Goal: Task Accomplishment & Management: Manage account settings

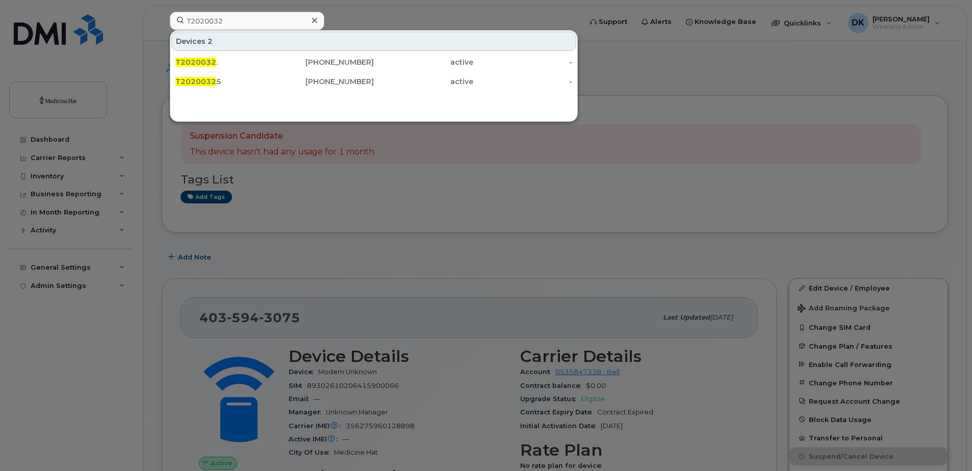
scroll to position [102, 0]
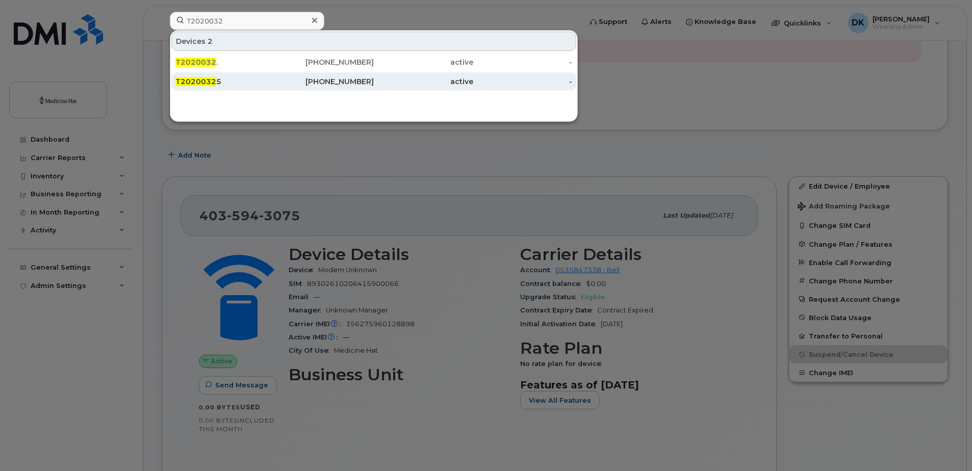
click at [212, 81] on span "T2020032" at bounding box center [195, 81] width 41 height 9
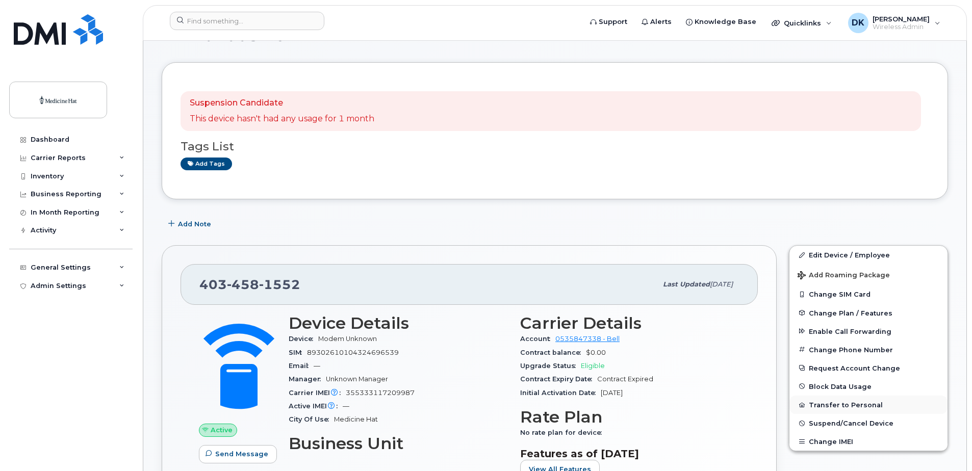
scroll to position [51, 0]
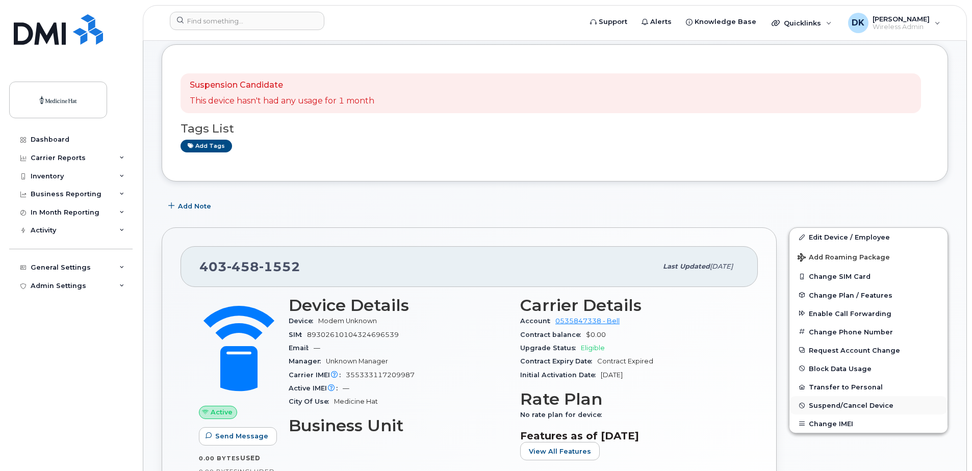
click at [844, 407] on span "Suspend/Cancel Device" at bounding box center [851, 406] width 85 height 8
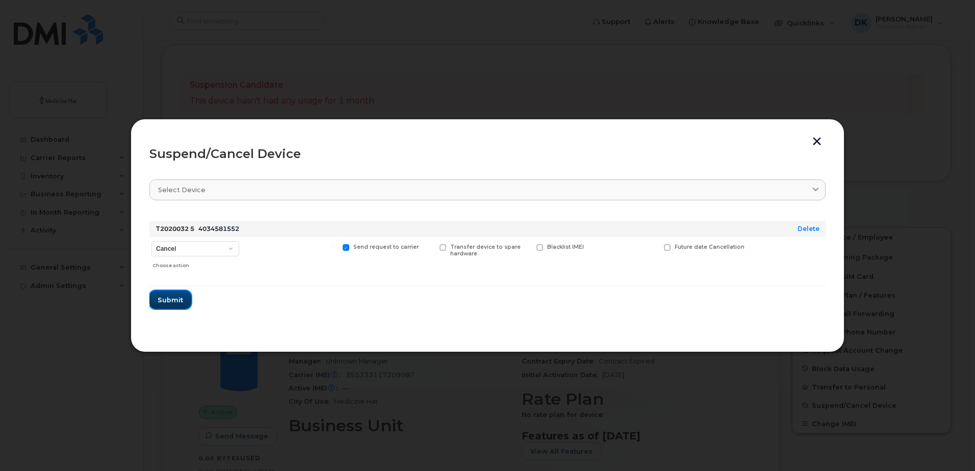
click at [160, 306] on button "Submit" at bounding box center [170, 300] width 42 height 18
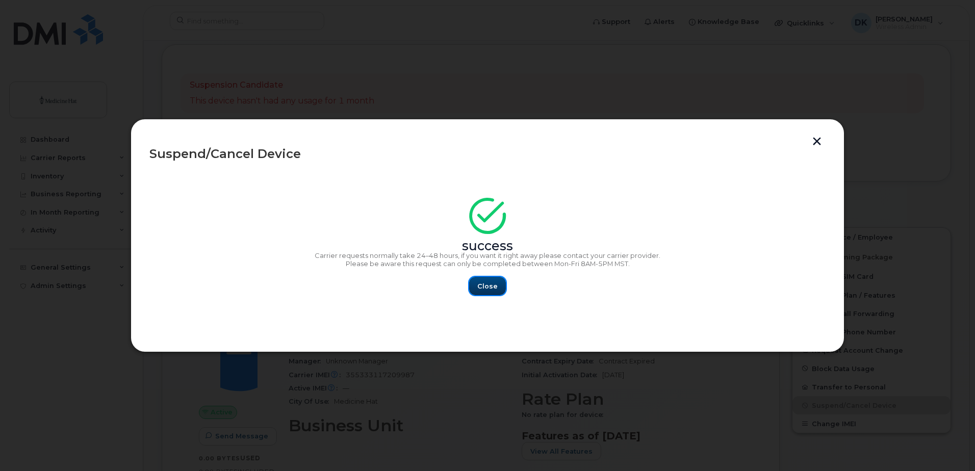
click at [472, 288] on button "Close" at bounding box center [487, 286] width 37 height 18
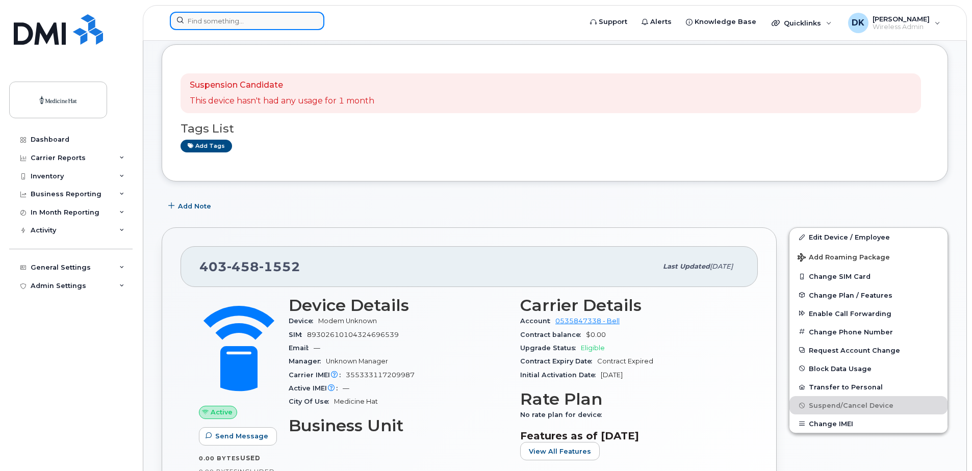
click at [284, 27] on input at bounding box center [247, 21] width 155 height 18
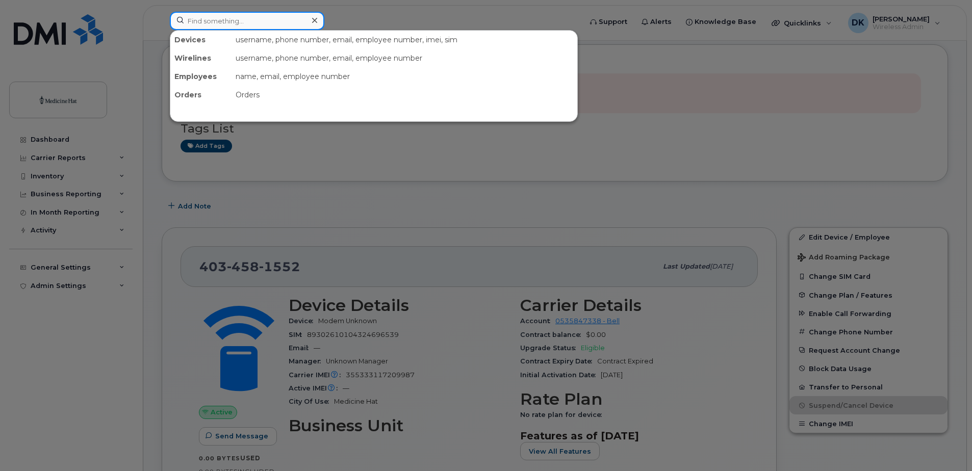
type input "T2020032"
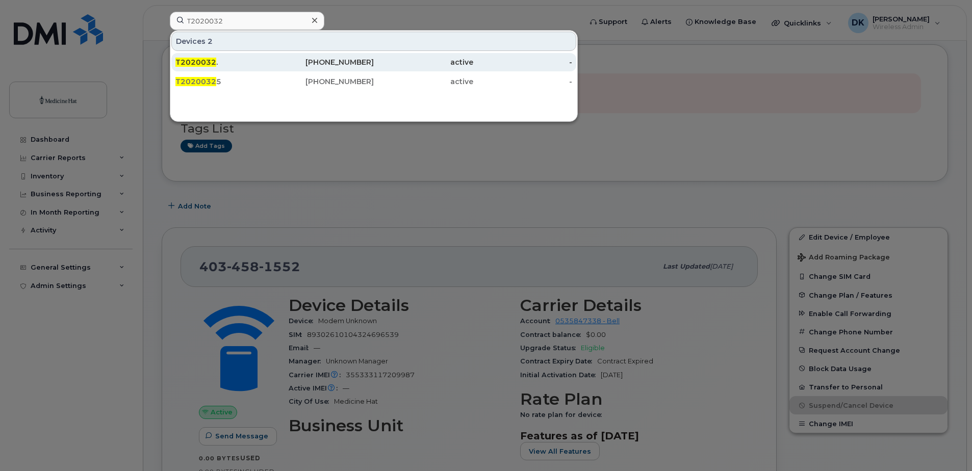
click at [278, 62] on div "[PHONE_NUMBER]" at bounding box center [324, 62] width 99 height 10
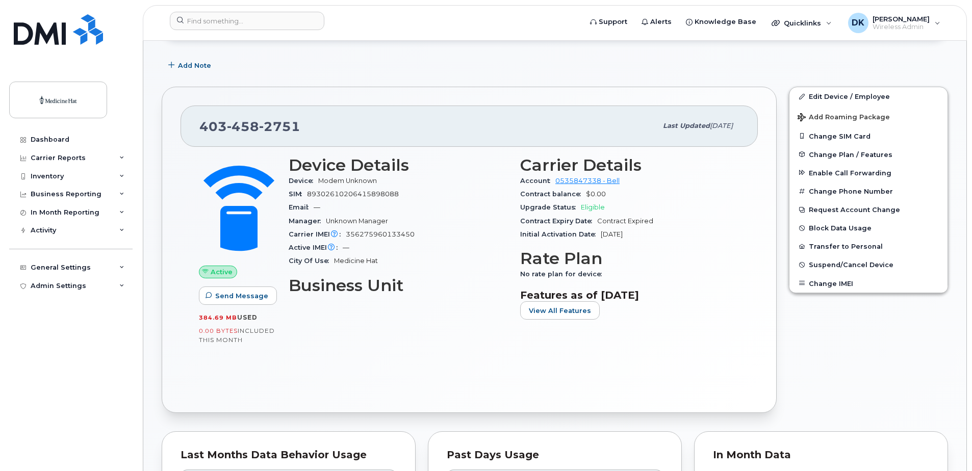
scroll to position [153, 0]
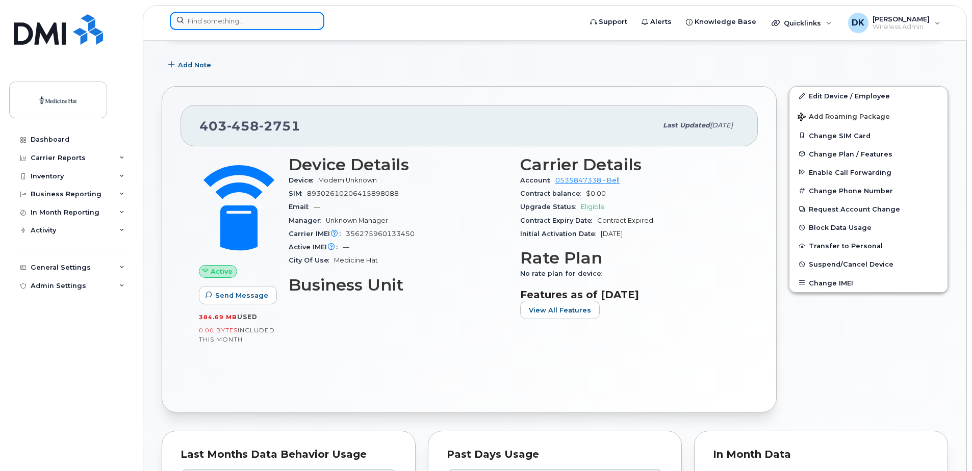
click at [237, 26] on input at bounding box center [247, 21] width 155 height 18
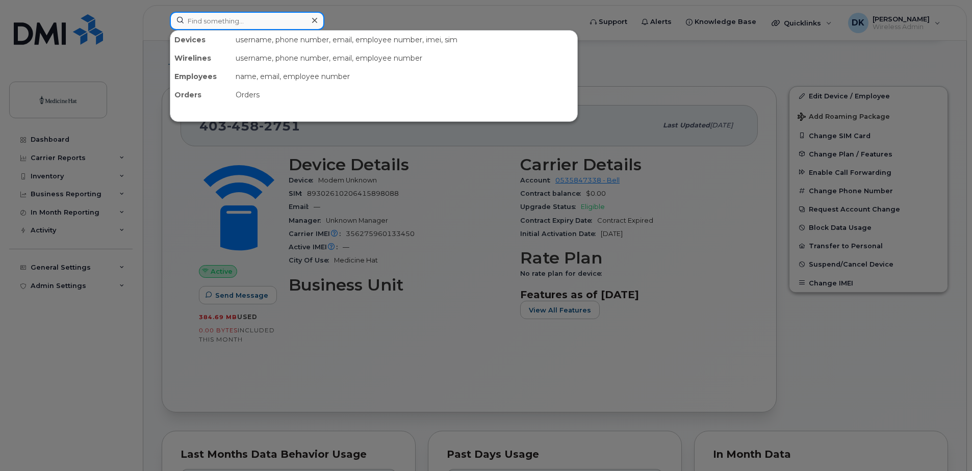
type input "T2020032"
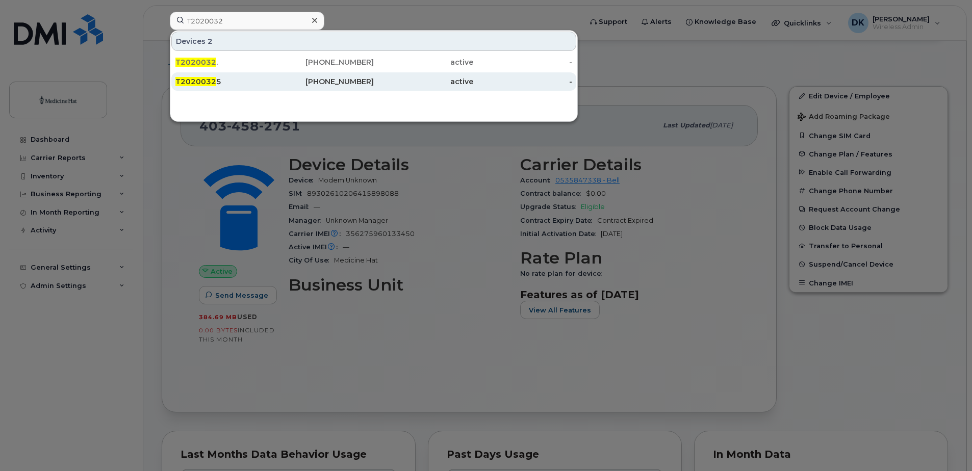
click at [228, 82] on div "T2020032 5" at bounding box center [224, 82] width 99 height 10
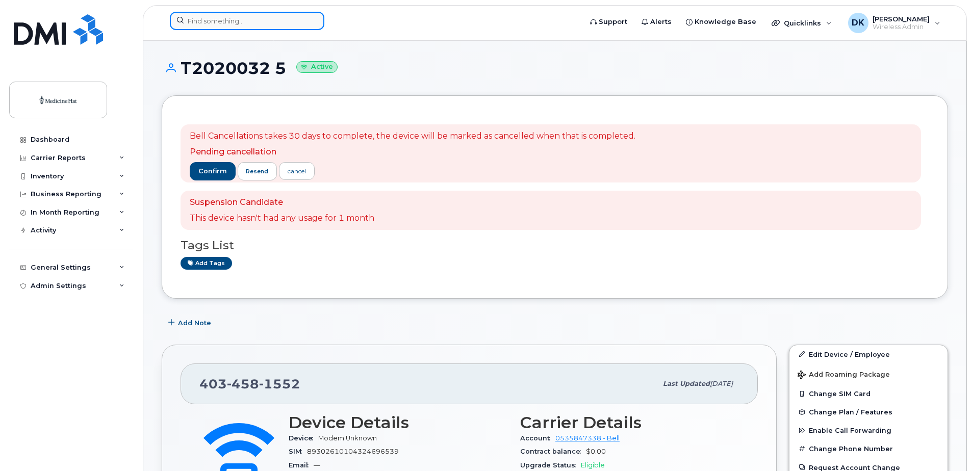
click at [261, 21] on input at bounding box center [247, 21] width 155 height 18
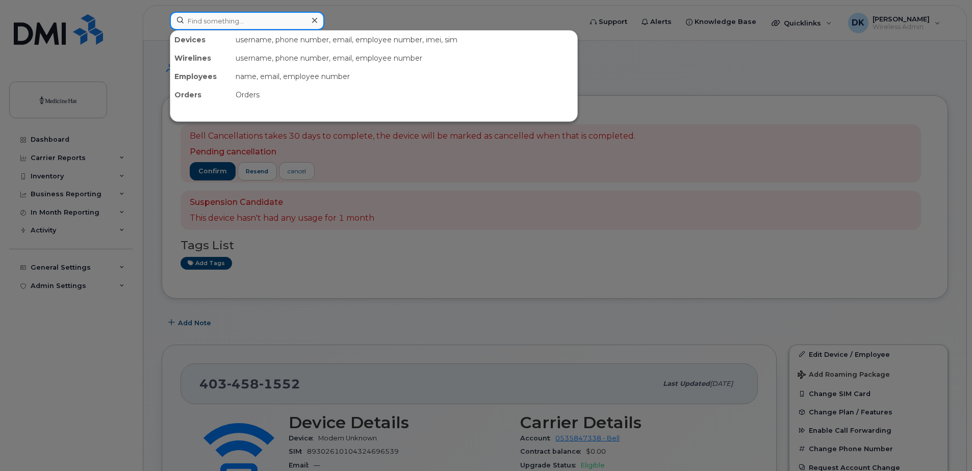
type input "T2020032"
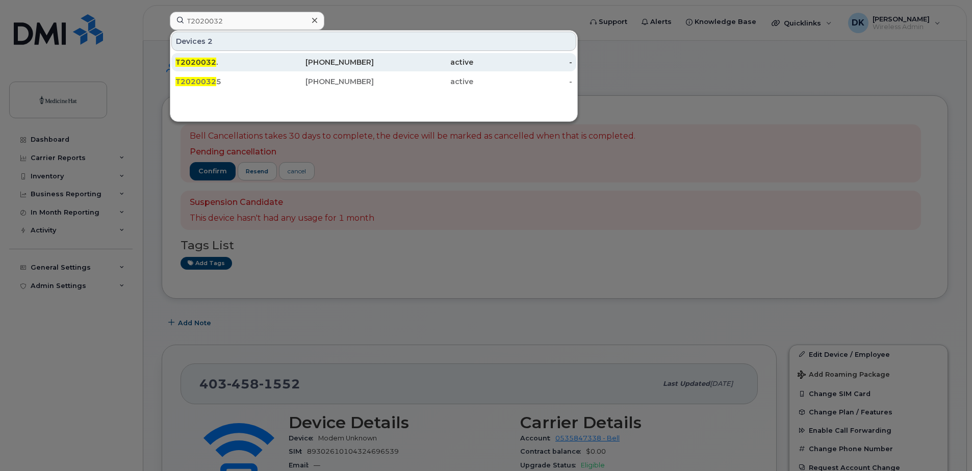
click at [271, 65] on div "T2020032 ." at bounding box center [224, 62] width 99 height 10
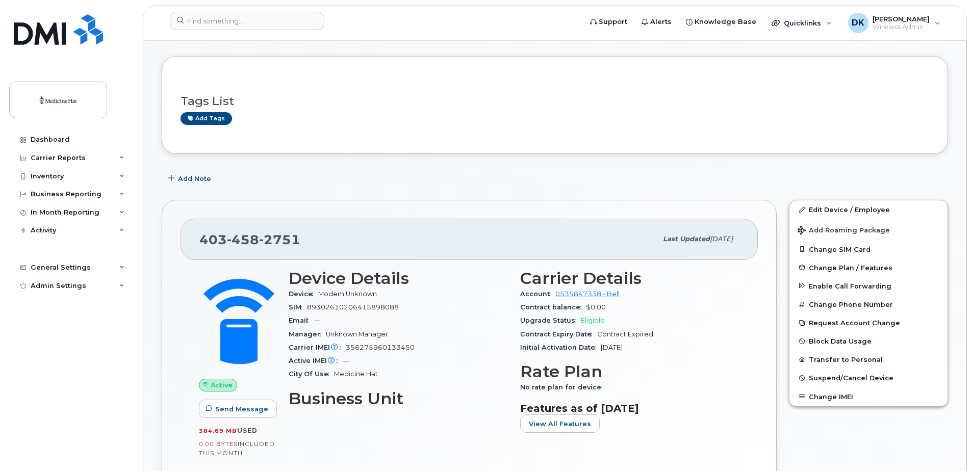
scroll to position [51, 0]
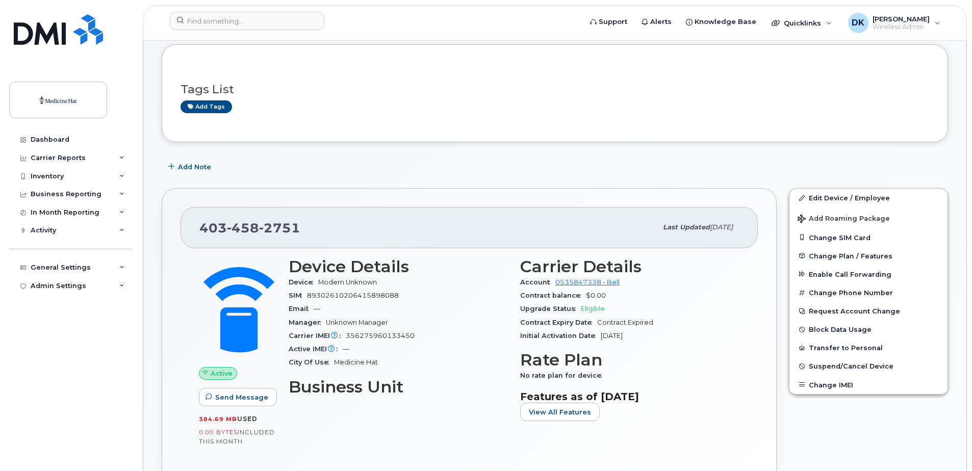
click at [401, 296] on div "SIM 89302610206415898088" at bounding box center [398, 295] width 219 height 13
click at [398, 296] on span "89302610206415898088" at bounding box center [353, 296] width 92 height 8
drag, startPoint x: 399, startPoint y: 294, endPoint x: 310, endPoint y: 298, distance: 89.4
click at [310, 298] on span "89302610206415898088" at bounding box center [353, 296] width 92 height 8
click at [548, 319] on span "Contract Expiry Date" at bounding box center [558, 323] width 77 height 8
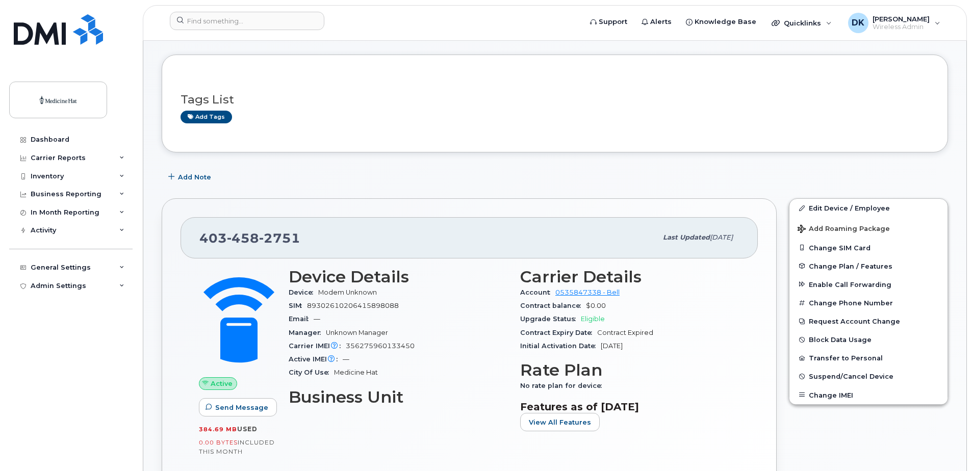
scroll to position [0, 0]
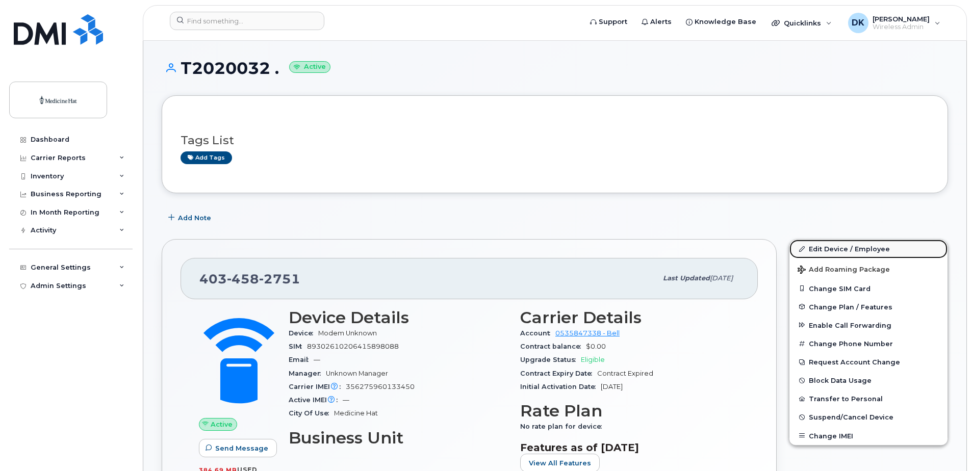
click at [839, 252] on link "Edit Device / Employee" at bounding box center [869, 249] width 158 height 18
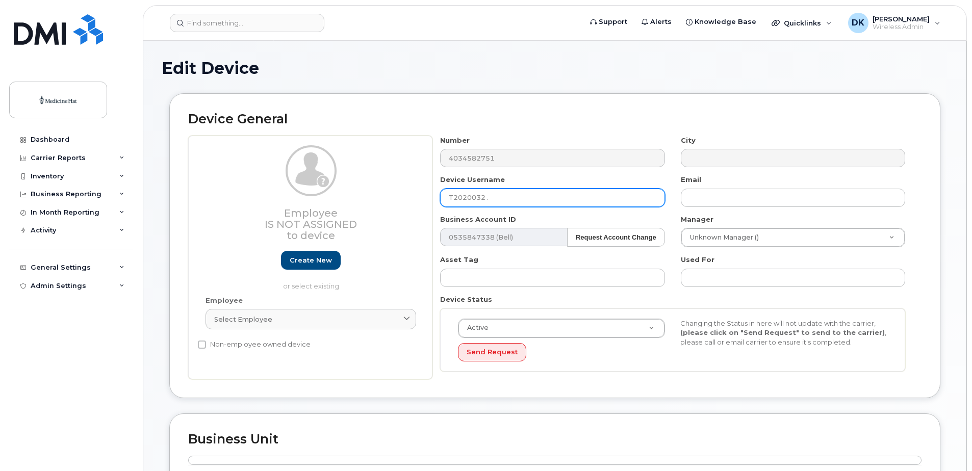
click at [470, 199] on input "T2020032 ." at bounding box center [552, 198] width 224 height 18
type input "T2021032 ."
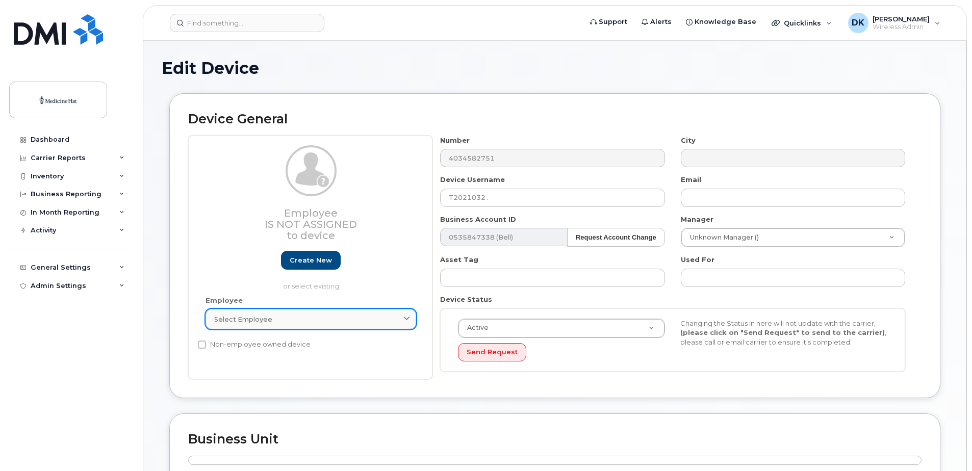
click at [411, 320] on span at bounding box center [407, 320] width 10 height 10
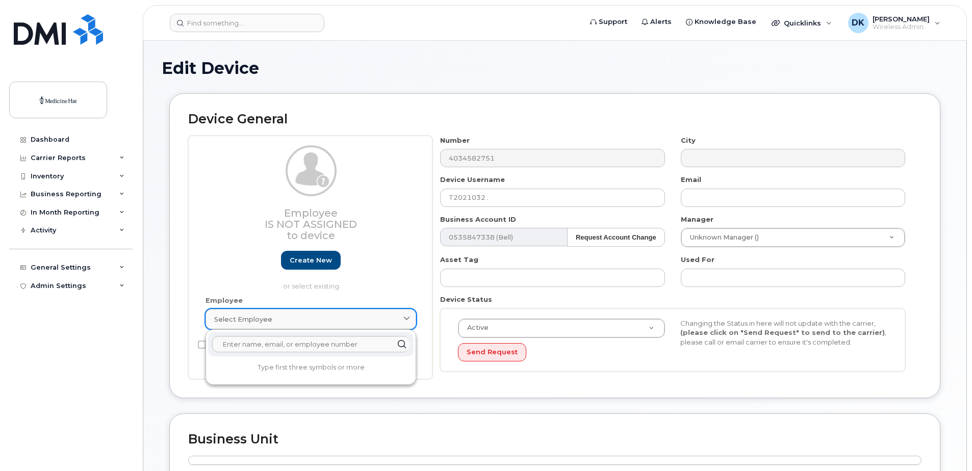
click at [411, 320] on span at bounding box center [407, 320] width 10 height 10
click at [411, 287] on p "or select existing" at bounding box center [311, 287] width 211 height 10
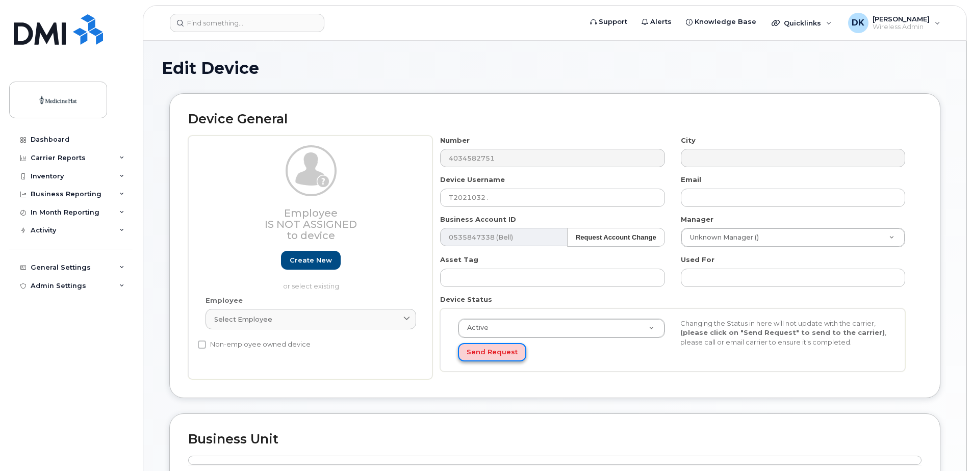
click at [486, 355] on button "Send Request" at bounding box center [492, 352] width 68 height 19
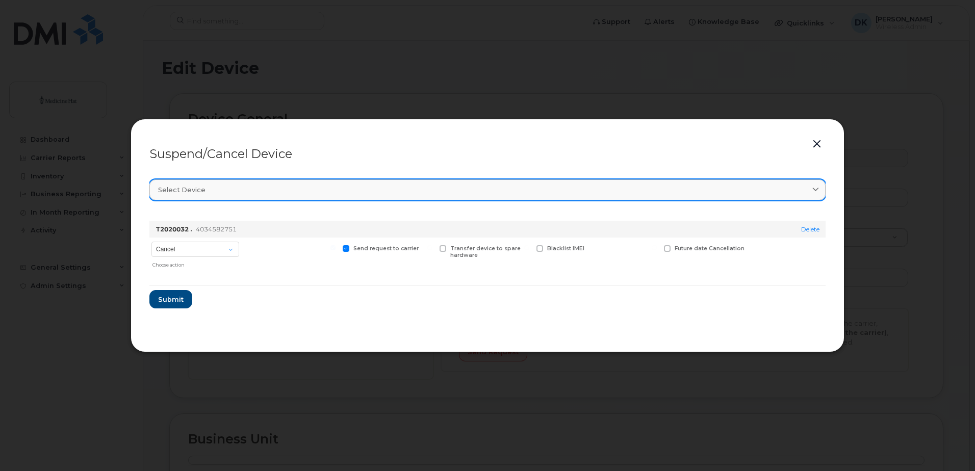
click at [454, 196] on link "Select device" at bounding box center [487, 190] width 676 height 21
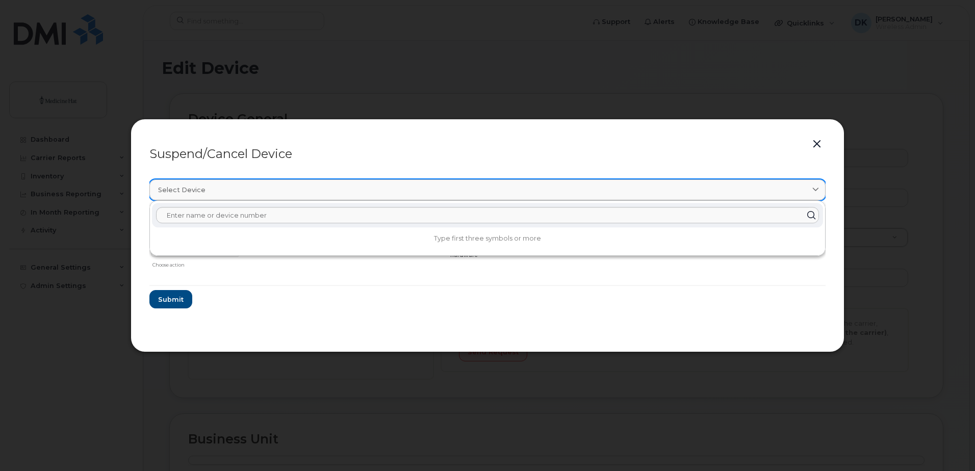
click at [454, 196] on link "Select device" at bounding box center [487, 190] width 676 height 21
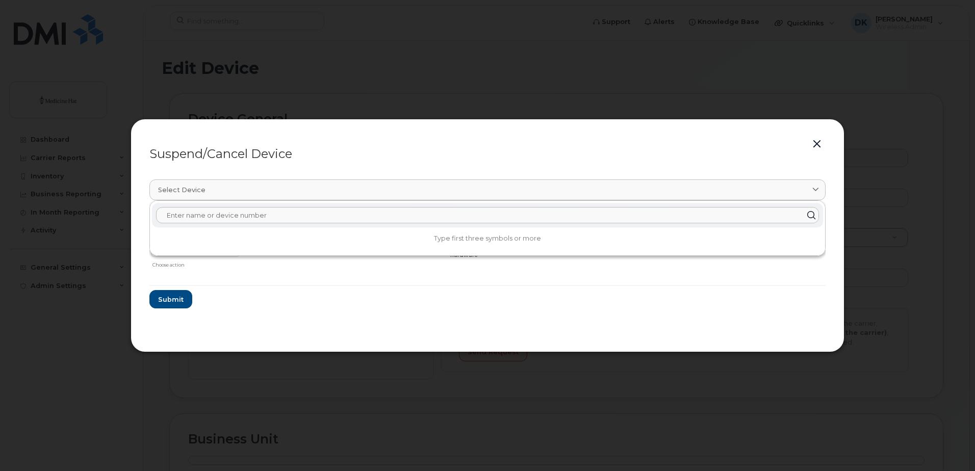
click at [458, 158] on div "Suspend/Cancel Device" at bounding box center [487, 154] width 676 height 12
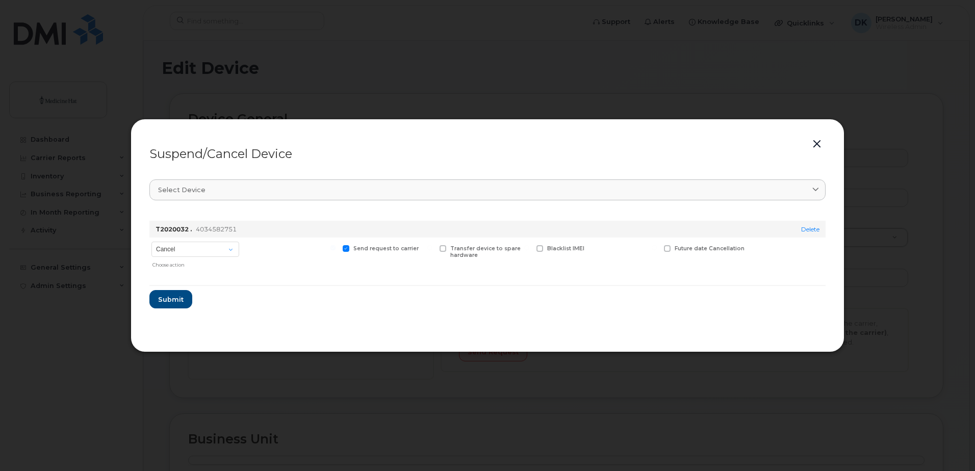
click at [813, 141] on button "button" at bounding box center [817, 144] width 15 height 14
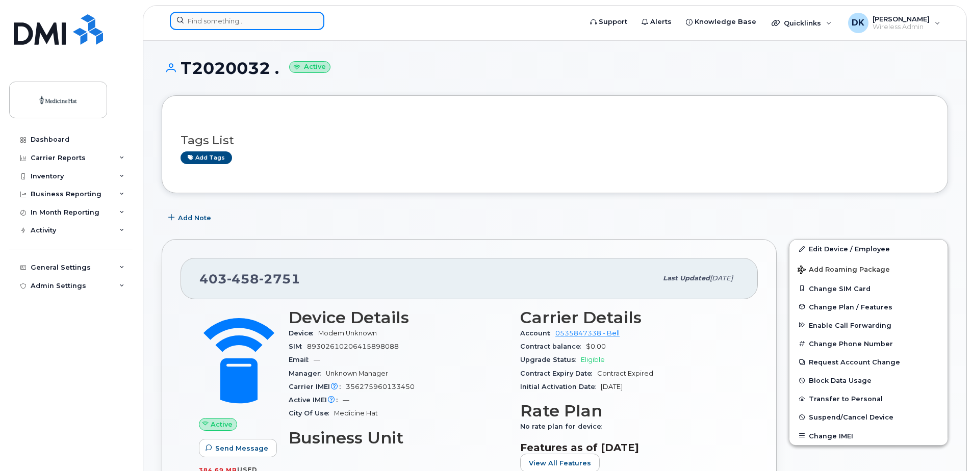
click at [211, 21] on input at bounding box center [247, 21] width 155 height 18
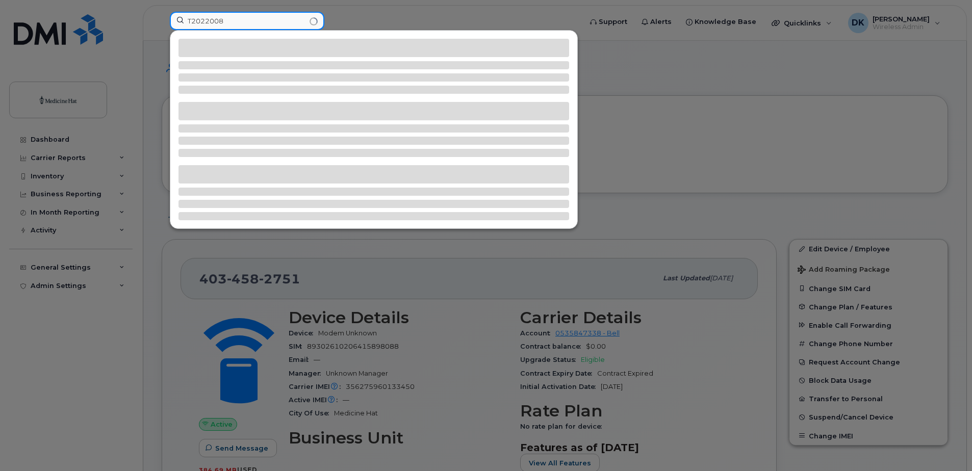
type input "T2022008"
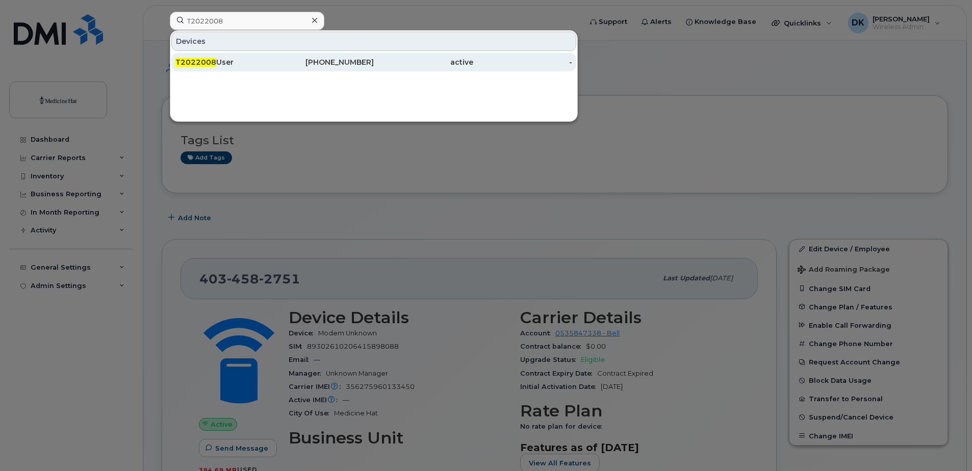
click at [227, 60] on div "T2022008 User" at bounding box center [224, 62] width 99 height 10
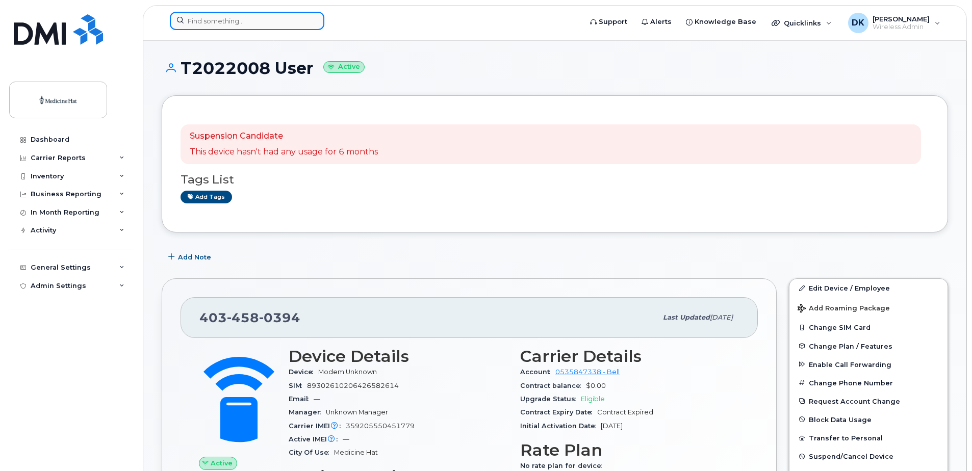
click at [264, 19] on input at bounding box center [247, 21] width 155 height 18
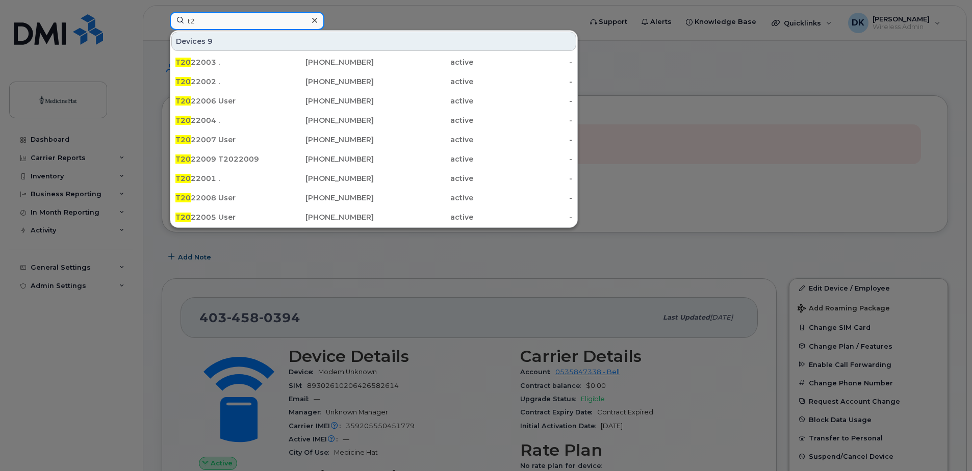
type input "t"
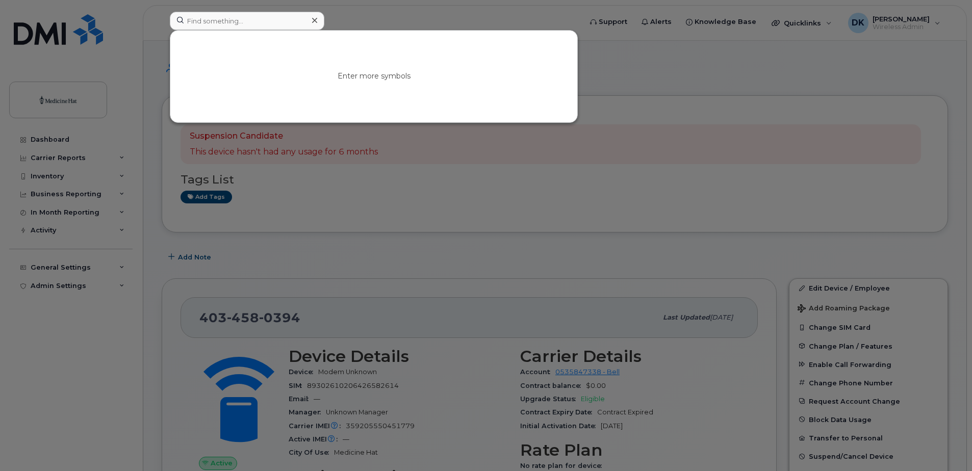
click at [505, 215] on div at bounding box center [486, 235] width 972 height 471
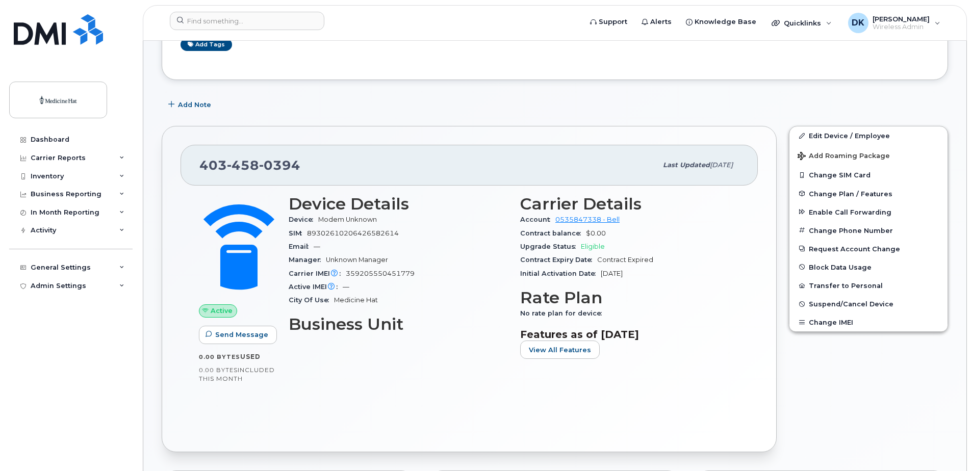
scroll to position [153, 0]
click at [841, 297] on button "Suspend/Cancel Device" at bounding box center [869, 303] width 158 height 18
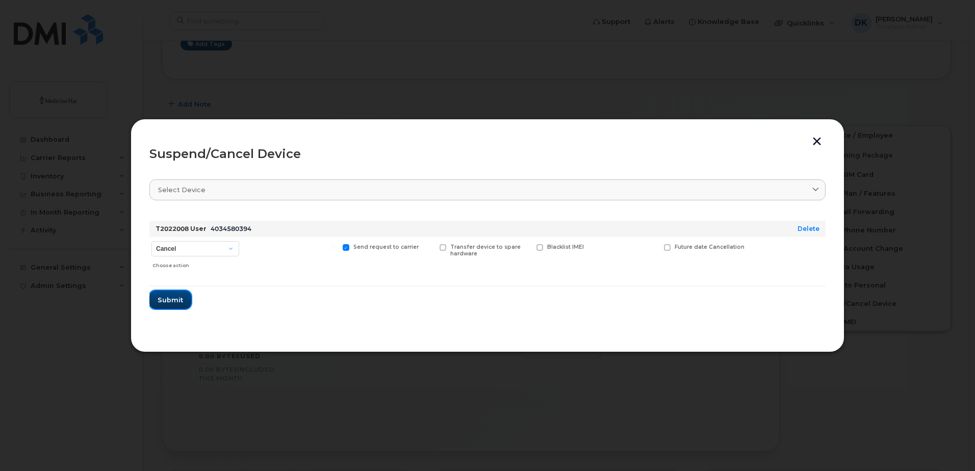
click at [177, 295] on span "Submit" at bounding box center [171, 300] width 26 height 10
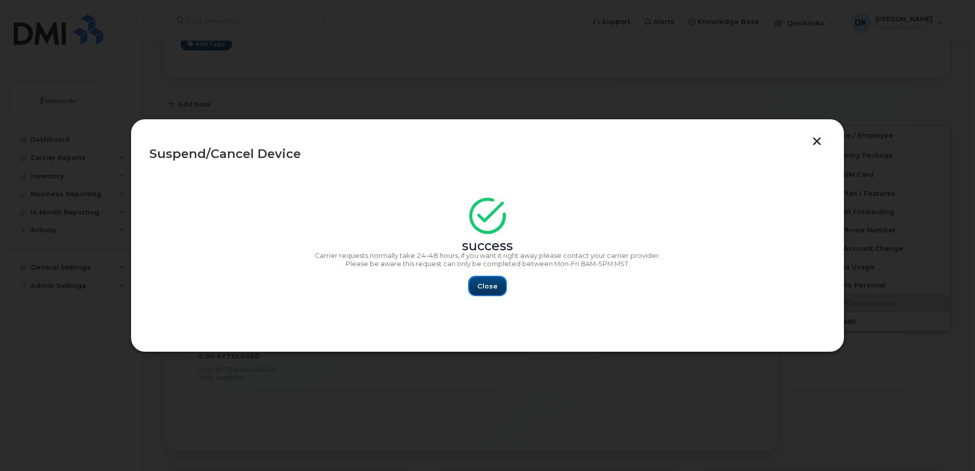
click at [475, 288] on button "Close" at bounding box center [487, 286] width 37 height 18
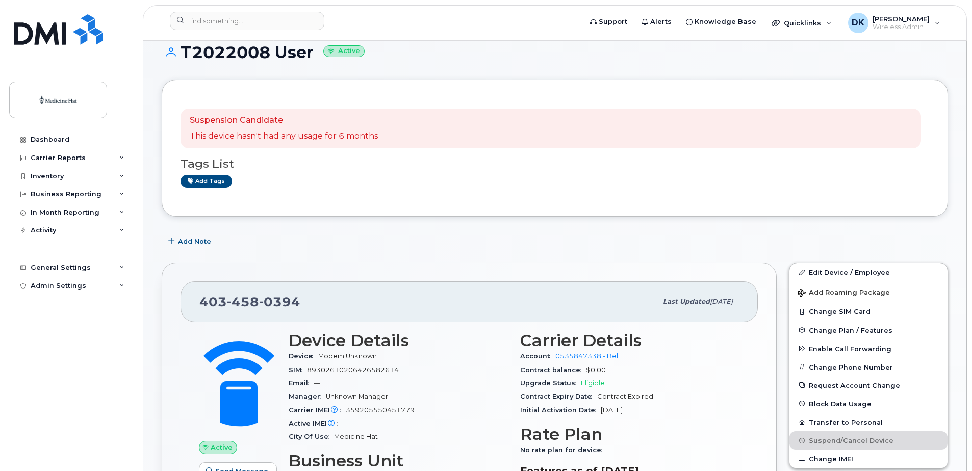
scroll to position [0, 0]
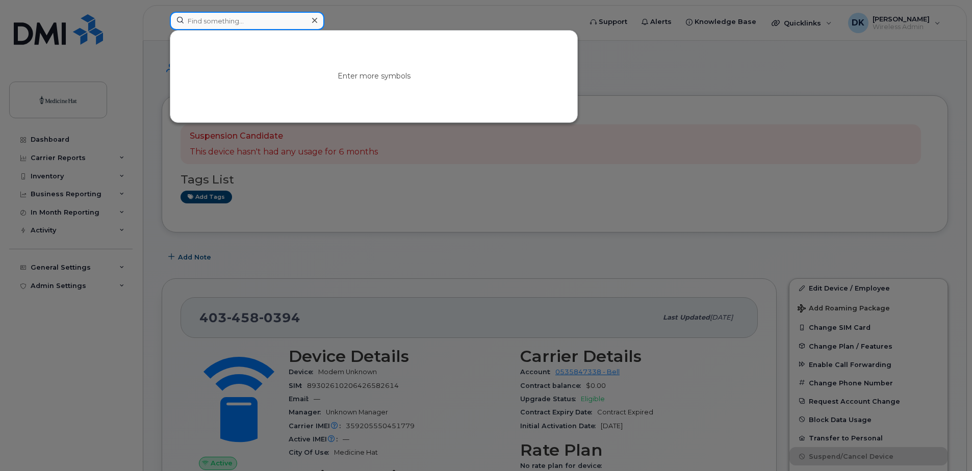
click at [263, 25] on input at bounding box center [247, 21] width 155 height 18
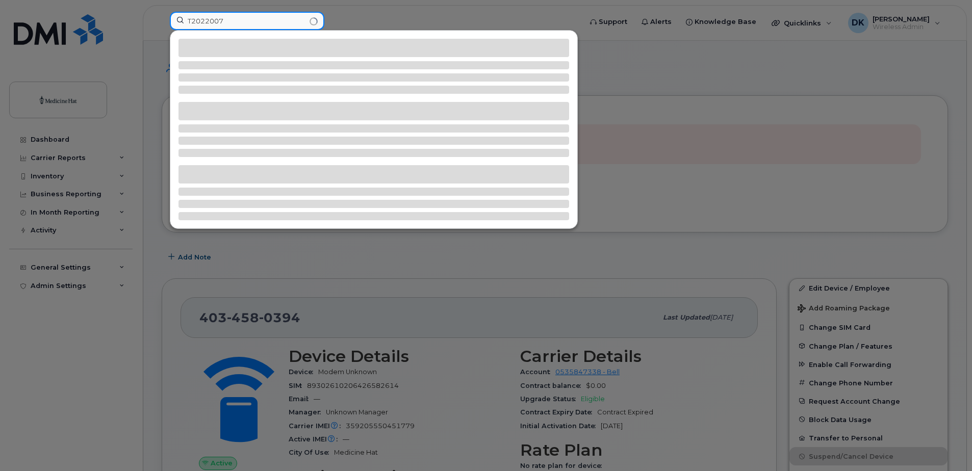
type input "T2022007"
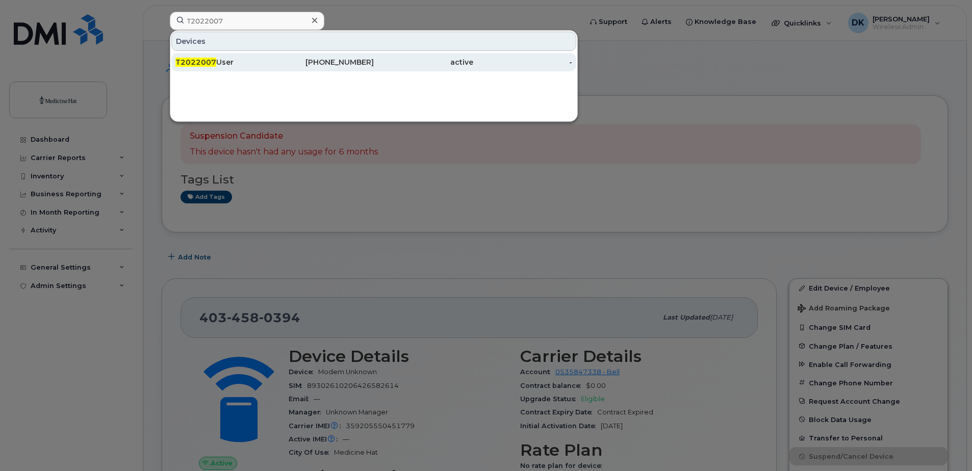
click at [237, 68] on div "T2022007 User" at bounding box center [224, 62] width 99 height 18
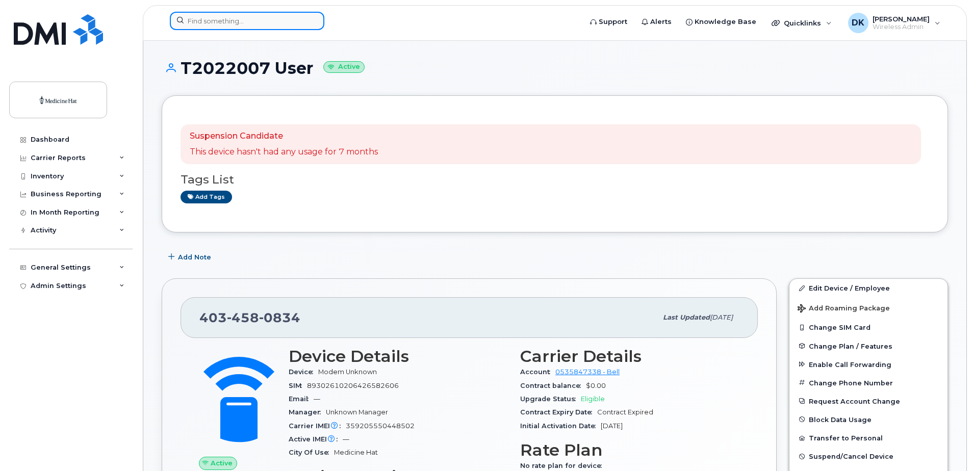
click at [297, 24] on input at bounding box center [247, 21] width 155 height 18
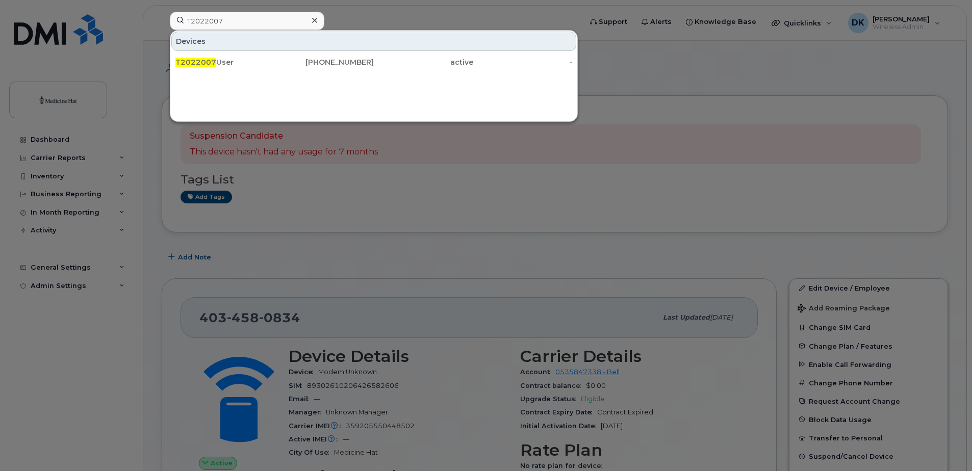
click at [318, 152] on div at bounding box center [486, 235] width 972 height 471
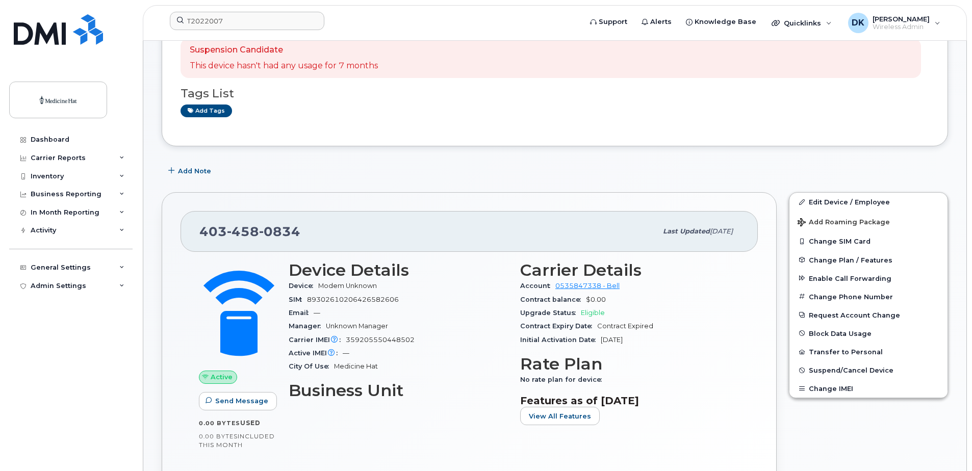
scroll to position [102, 0]
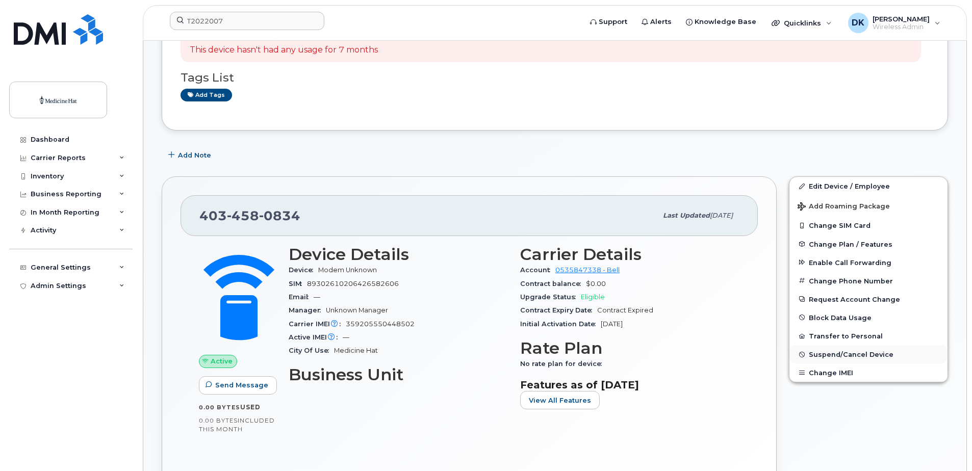
click at [858, 357] on span "Suspend/Cancel Device" at bounding box center [851, 355] width 85 height 8
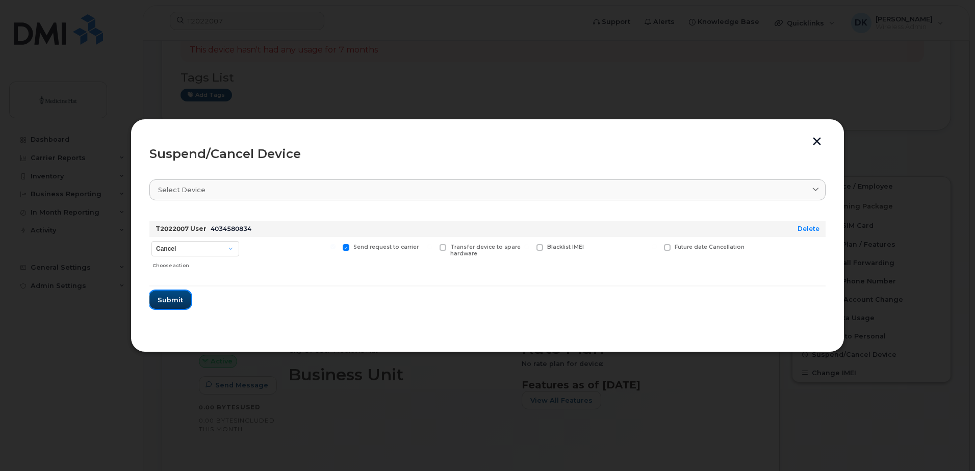
click at [187, 295] on button "Submit" at bounding box center [170, 300] width 42 height 18
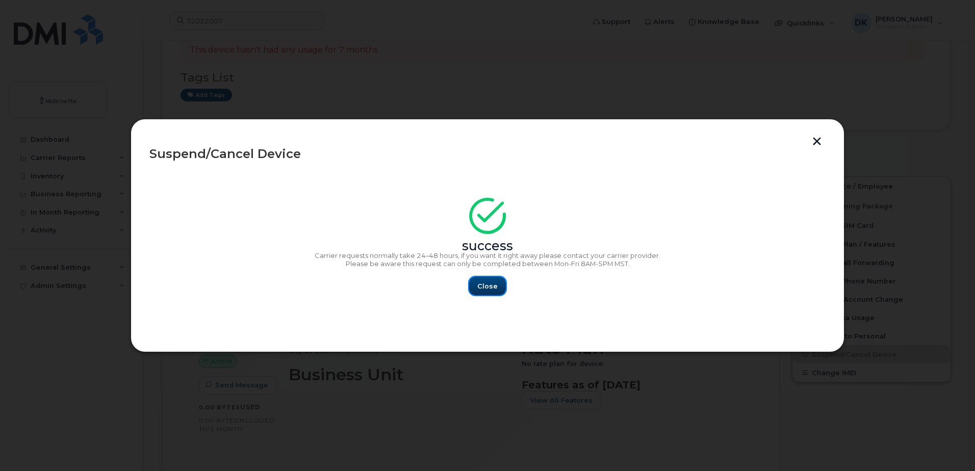
click at [479, 288] on span "Close" at bounding box center [488, 287] width 20 height 10
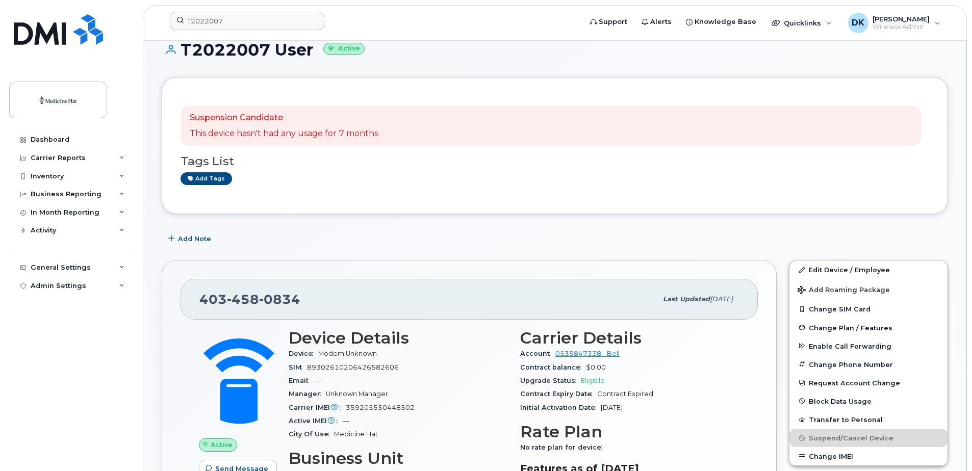
scroll to position [0, 0]
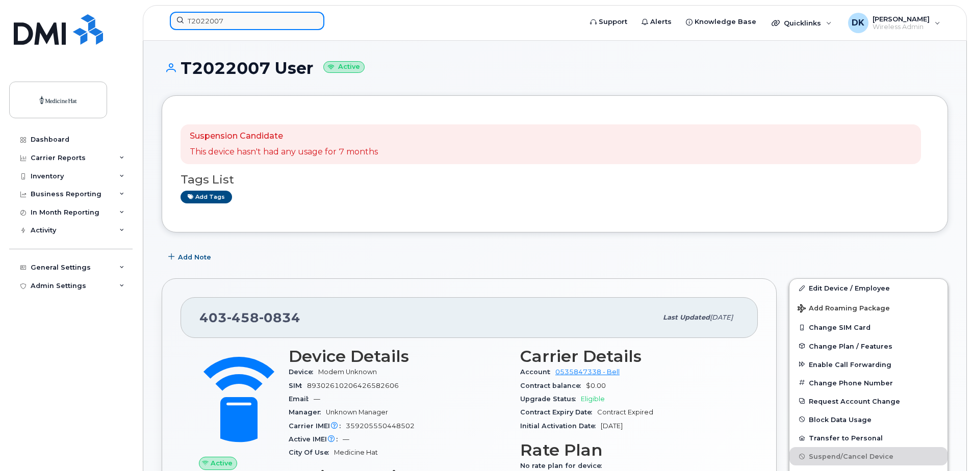
click at [224, 20] on input "T2022007" at bounding box center [247, 21] width 155 height 18
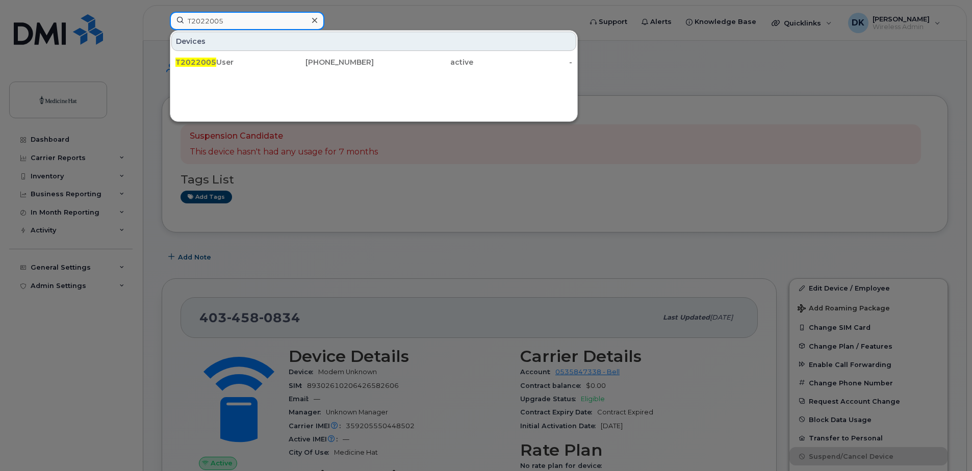
type input "T2022005"
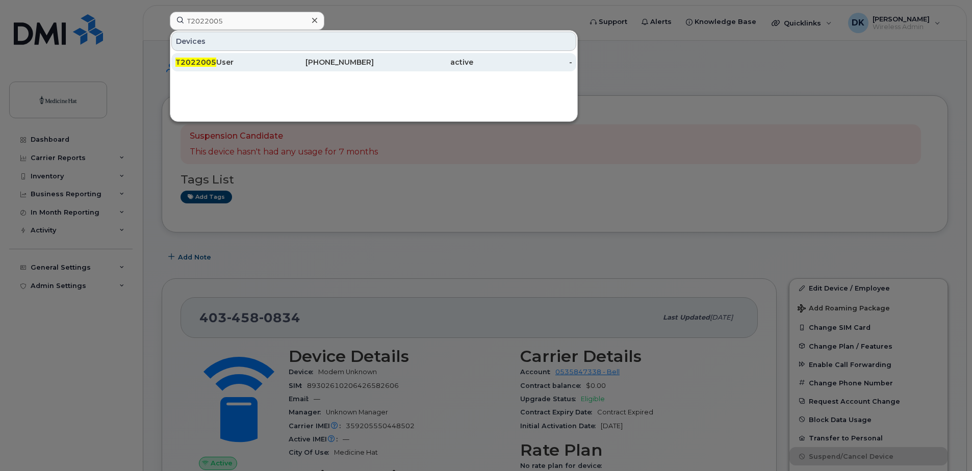
click at [221, 62] on div "T2022005 User" at bounding box center [224, 62] width 99 height 10
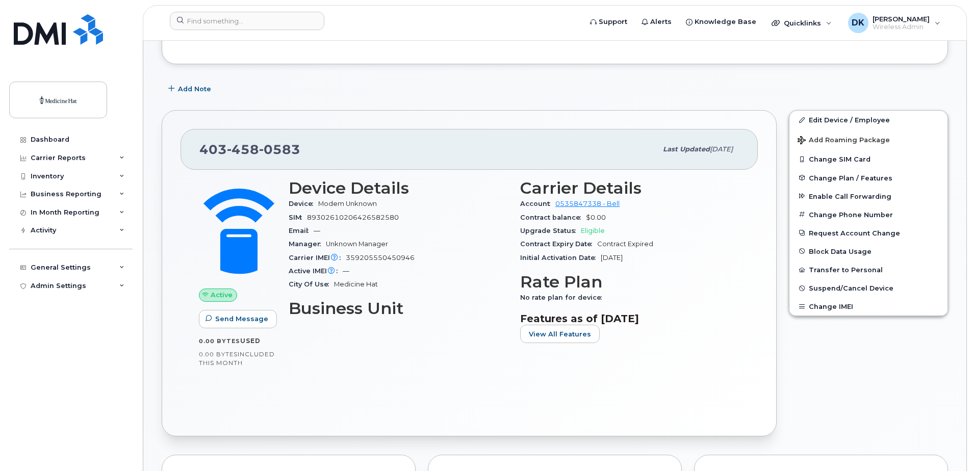
scroll to position [204, 0]
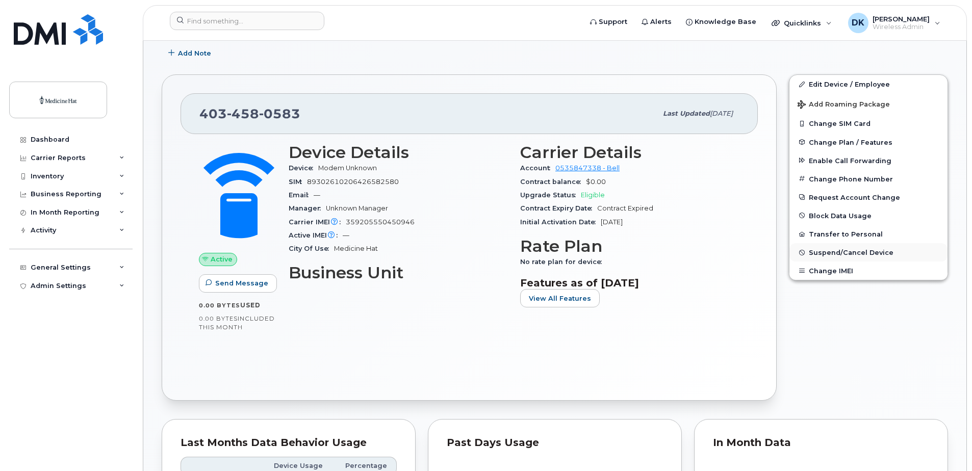
click at [846, 251] on span "Suspend/Cancel Device" at bounding box center [851, 253] width 85 height 8
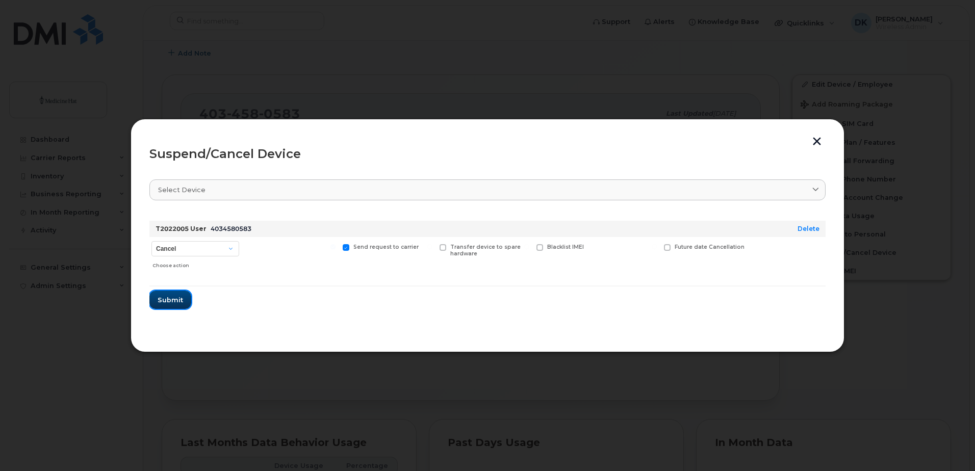
click at [180, 298] on span "Submit" at bounding box center [171, 300] width 26 height 10
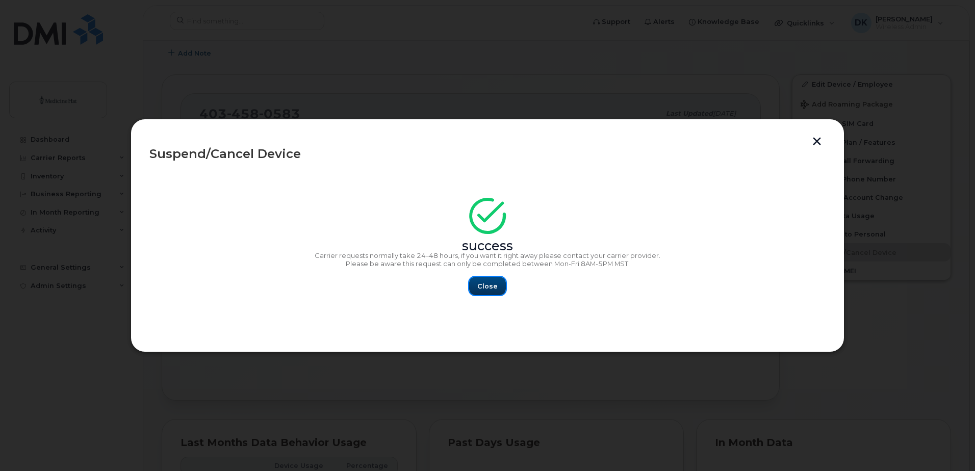
click at [492, 287] on span "Close" at bounding box center [488, 287] width 20 height 10
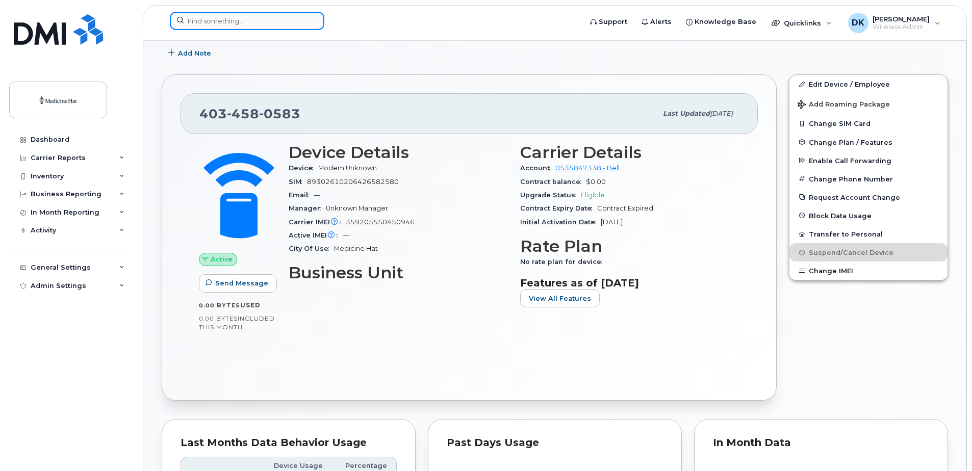
click at [311, 24] on div at bounding box center [247, 21] width 155 height 18
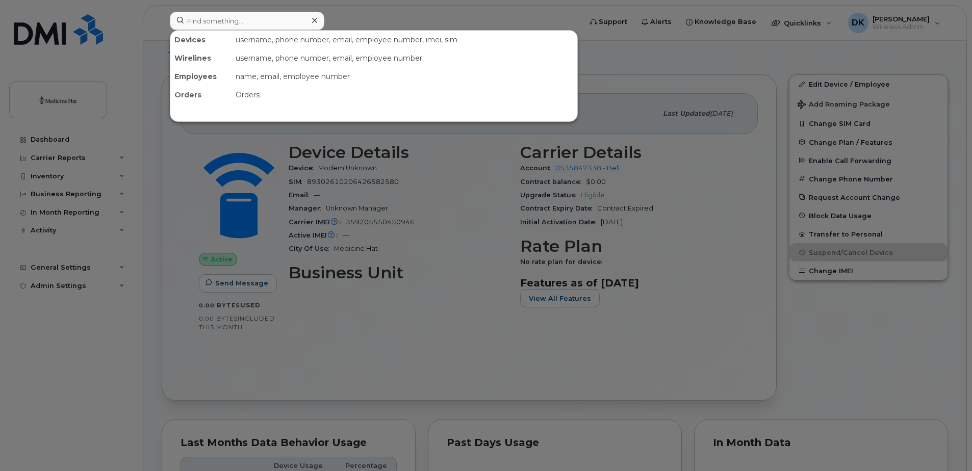
click at [311, 24] on div at bounding box center [314, 20] width 15 height 15
click at [311, 23] on div at bounding box center [247, 21] width 155 height 18
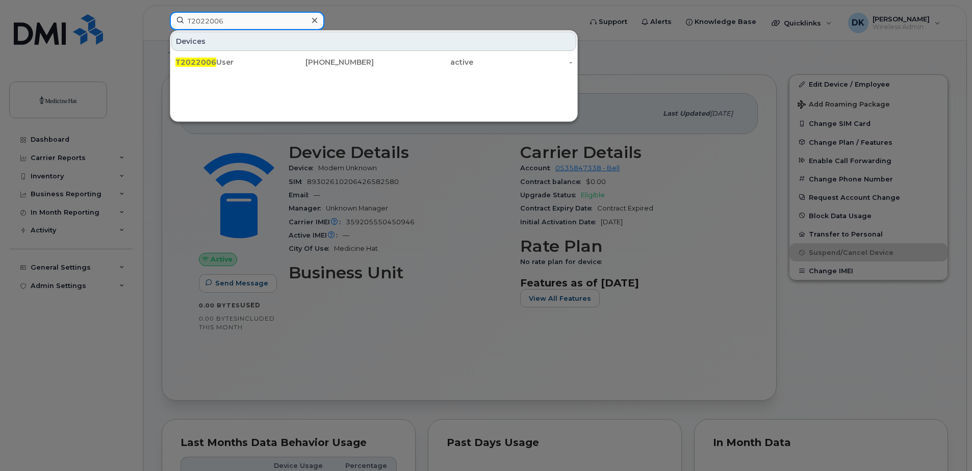
type input "T2022006"
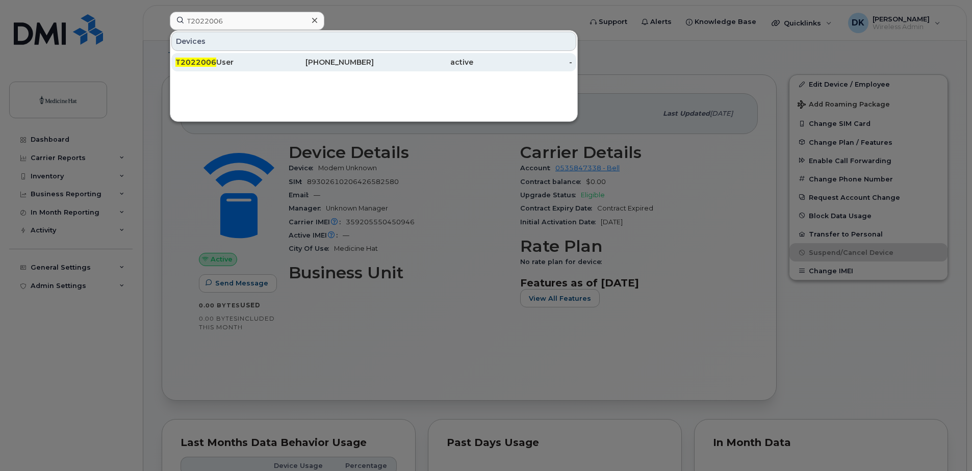
click at [197, 62] on span "T2022006" at bounding box center [195, 62] width 41 height 9
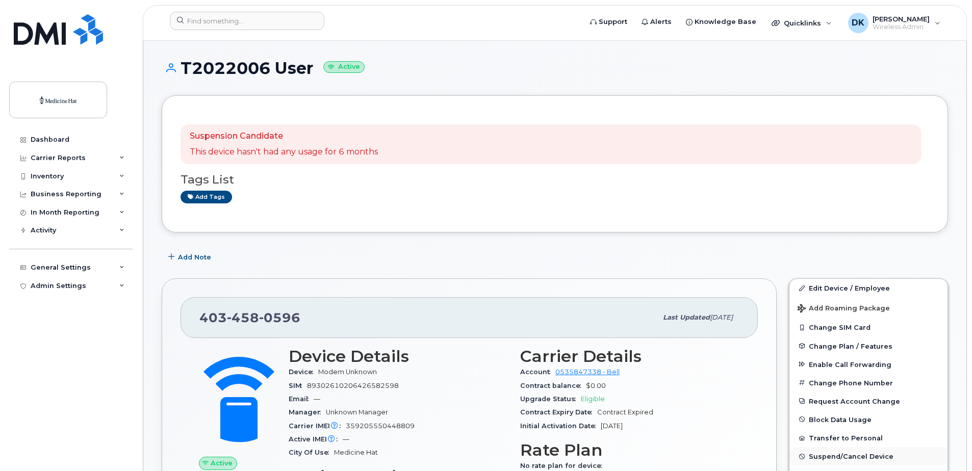
click at [855, 453] on span "Suspend/Cancel Device" at bounding box center [851, 457] width 85 height 8
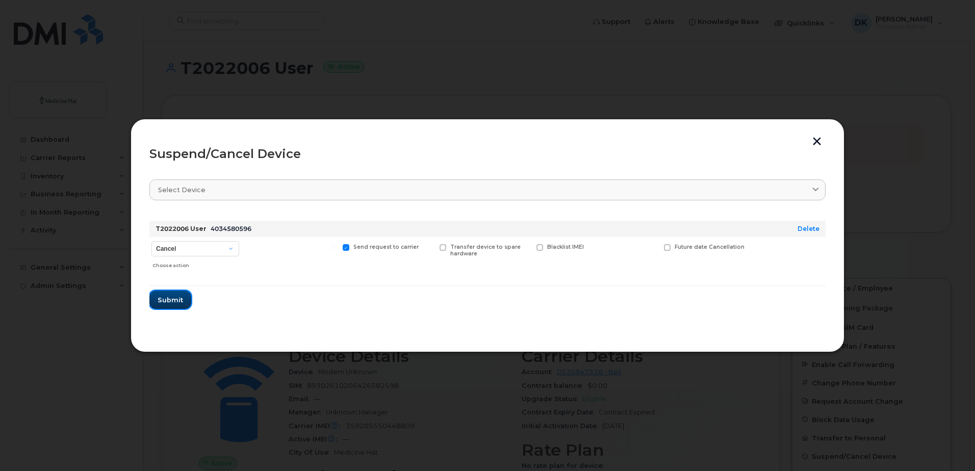
click at [167, 300] on span "Submit" at bounding box center [171, 300] width 26 height 10
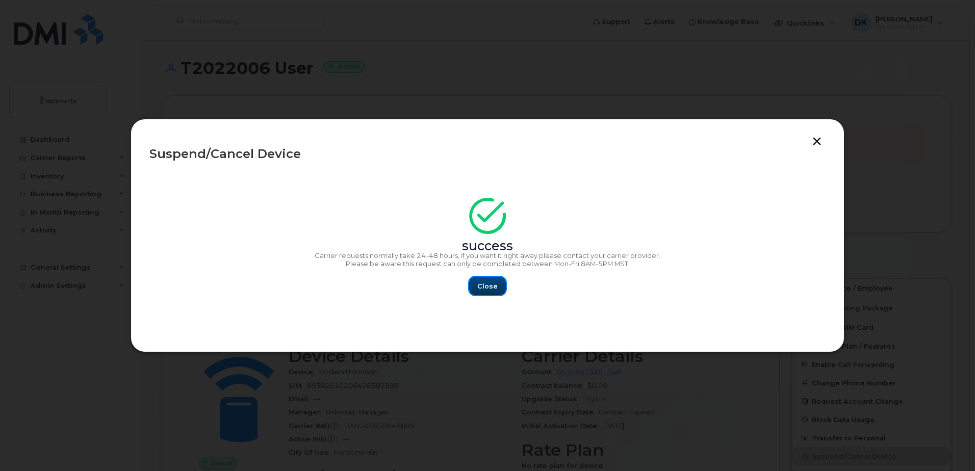
click at [487, 290] on span "Close" at bounding box center [488, 287] width 20 height 10
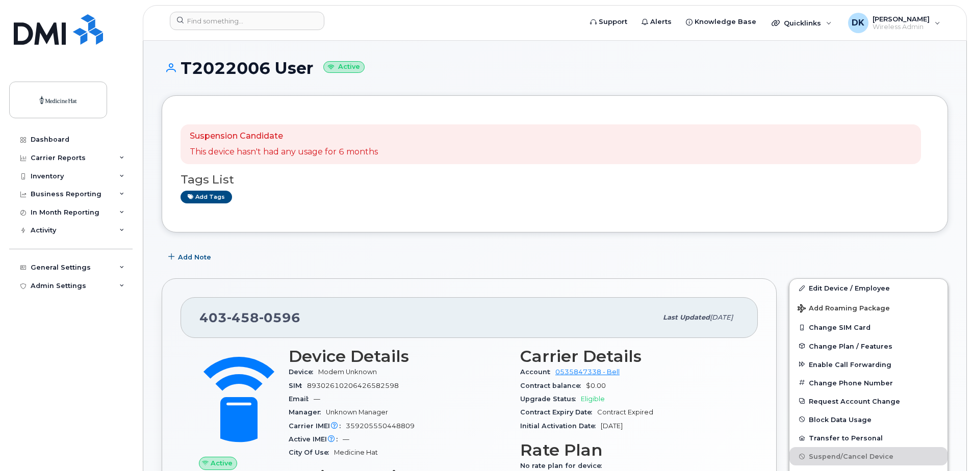
click at [444, 200] on div "Add tags" at bounding box center [551, 197] width 741 height 13
click at [256, 20] on input at bounding box center [247, 21] width 155 height 18
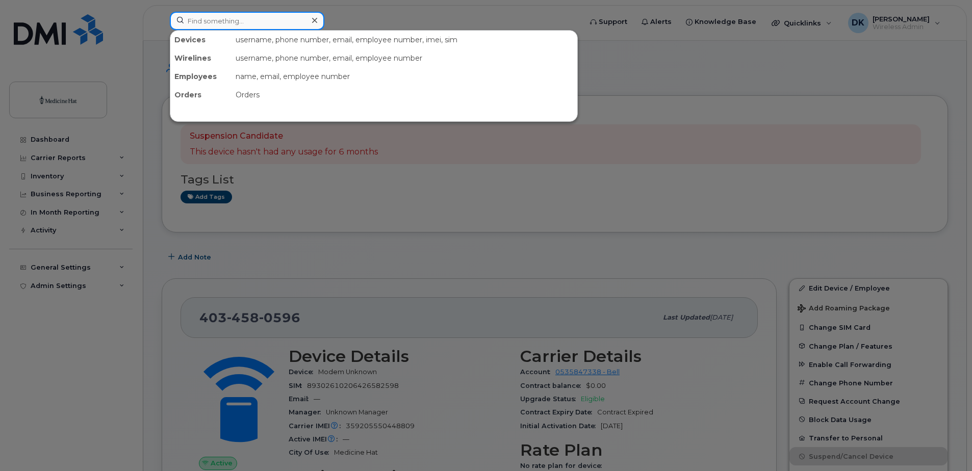
click at [257, 20] on input at bounding box center [247, 21] width 155 height 18
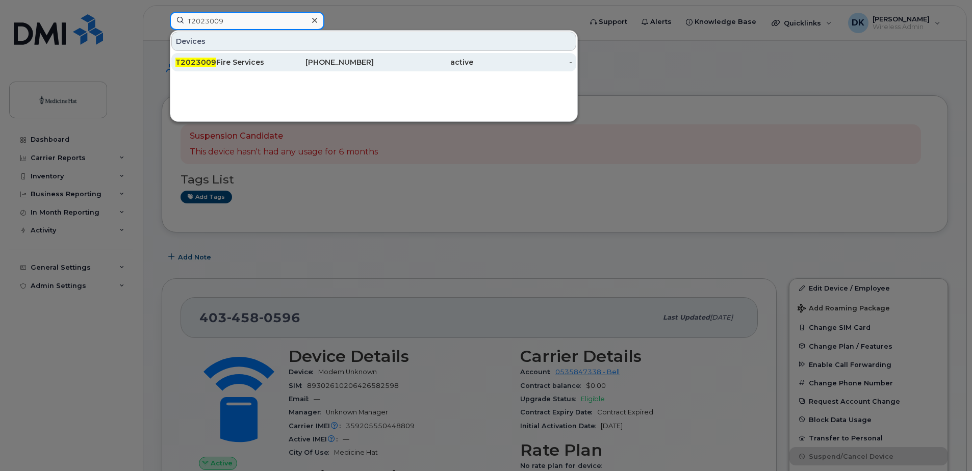
type input "T2023009"
click at [216, 65] on div "T2023009 Fire Services" at bounding box center [224, 62] width 99 height 10
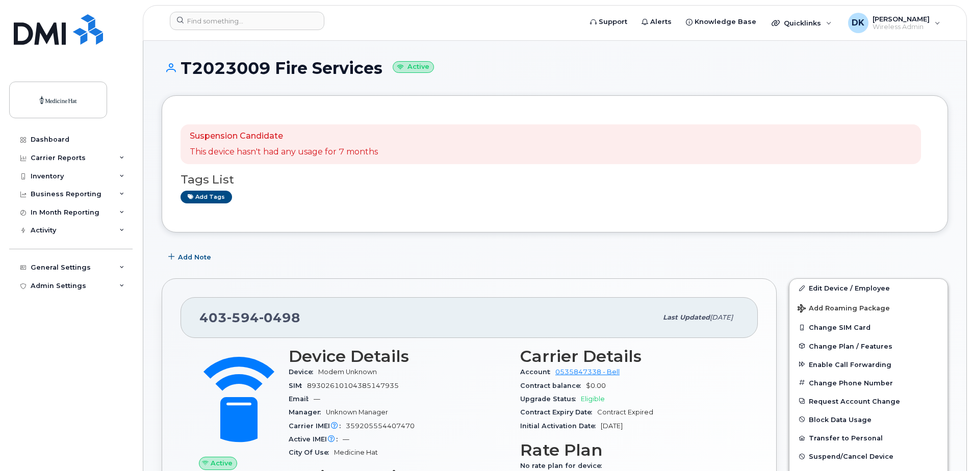
scroll to position [51, 0]
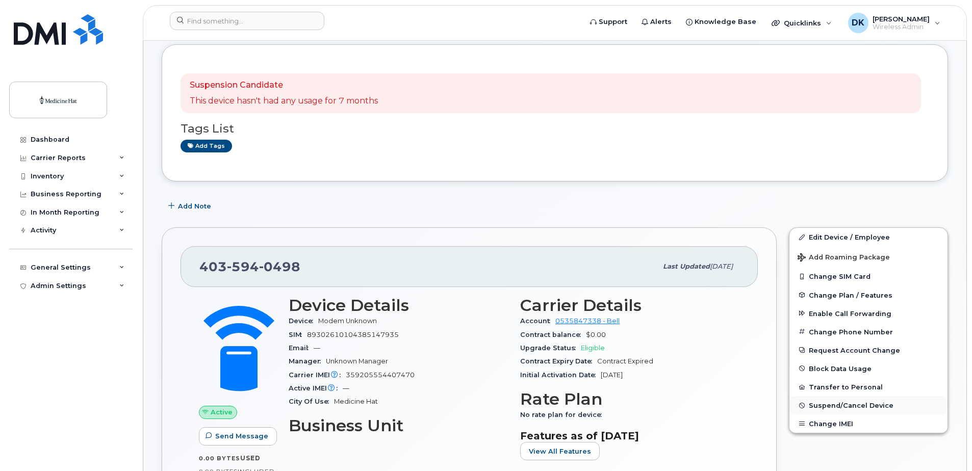
click at [845, 408] on span "Suspend/Cancel Device" at bounding box center [851, 406] width 85 height 8
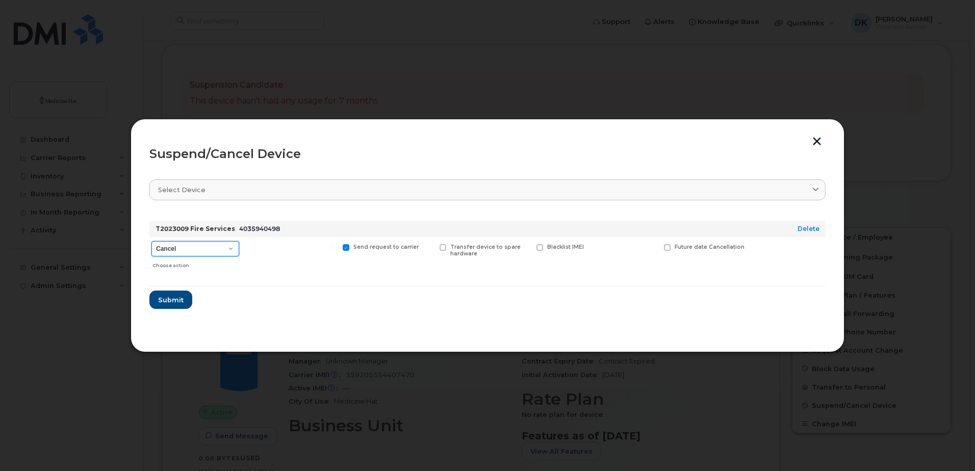
click at [231, 249] on select "Cancel Suspend - Extend Suspension Suspend - Reduced Rate Suspend - Full Rate S…" at bounding box center [196, 248] width 88 height 15
click at [183, 296] on button "Submit" at bounding box center [170, 300] width 42 height 18
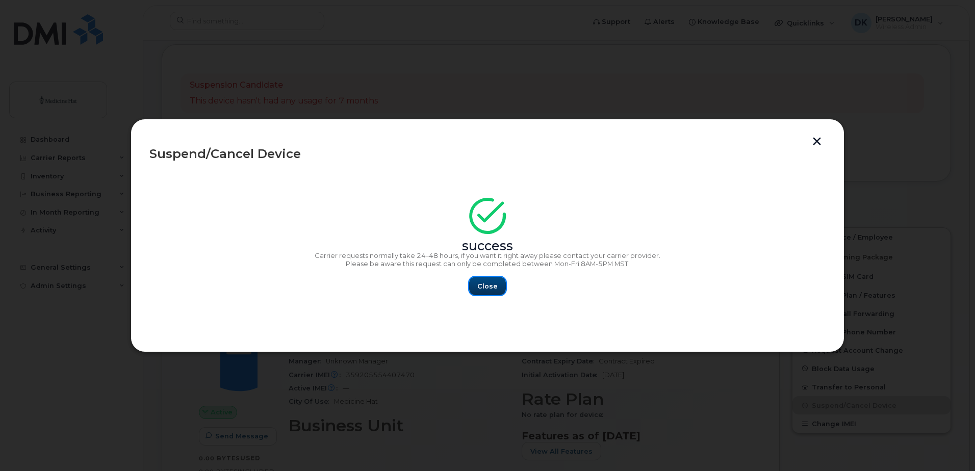
click at [473, 287] on button "Close" at bounding box center [487, 286] width 37 height 18
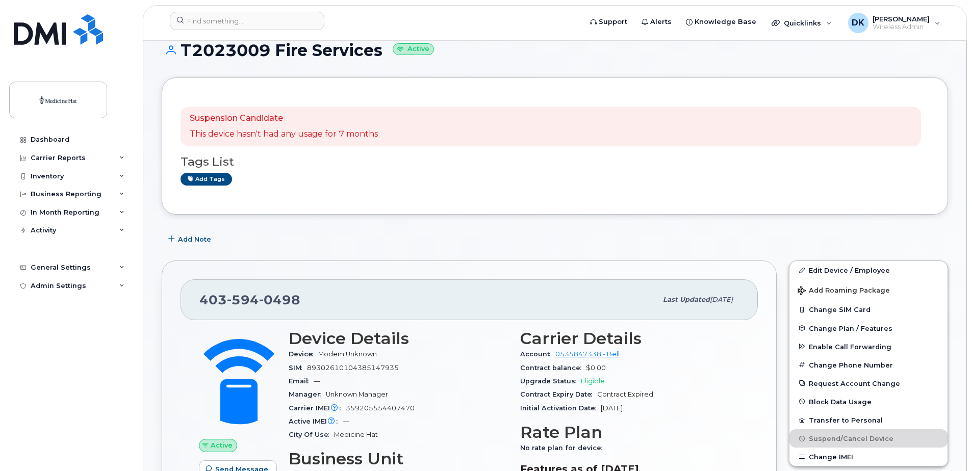
scroll to position [0, 0]
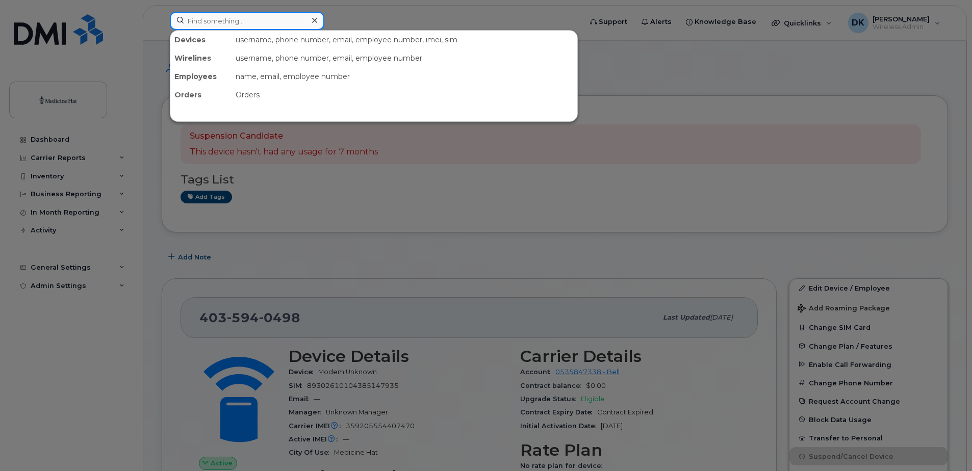
click at [282, 22] on input at bounding box center [247, 21] width 155 height 18
click at [284, 15] on input at bounding box center [247, 21] width 155 height 18
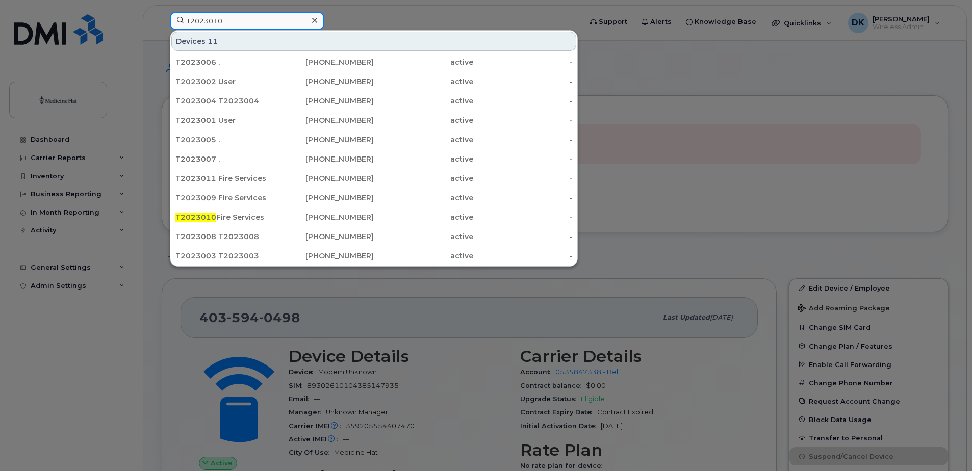
type input "t2023010"
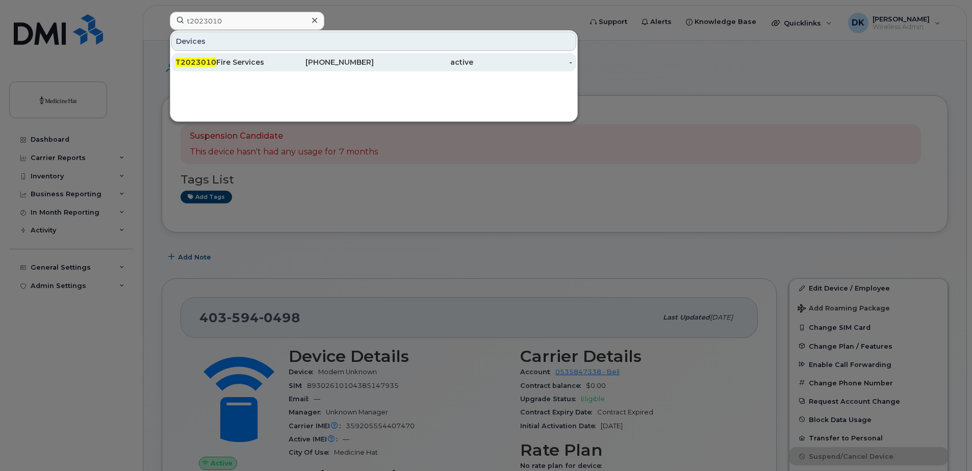
click at [275, 65] on div "403-581-4197" at bounding box center [324, 62] width 99 height 10
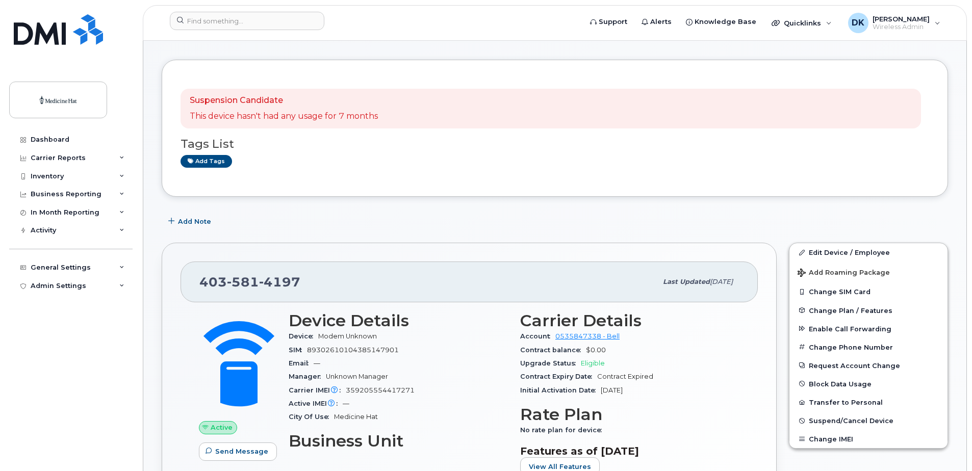
scroll to position [51, 0]
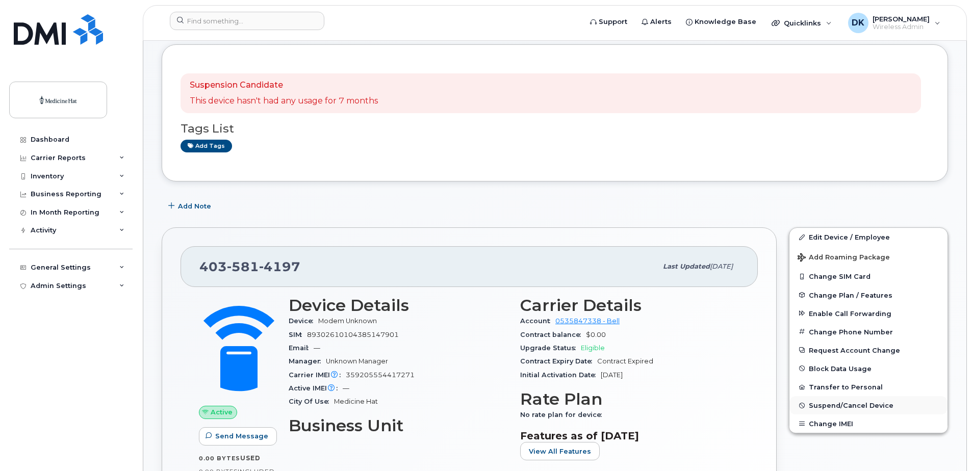
click at [846, 404] on span "Suspend/Cancel Device" at bounding box center [851, 406] width 85 height 8
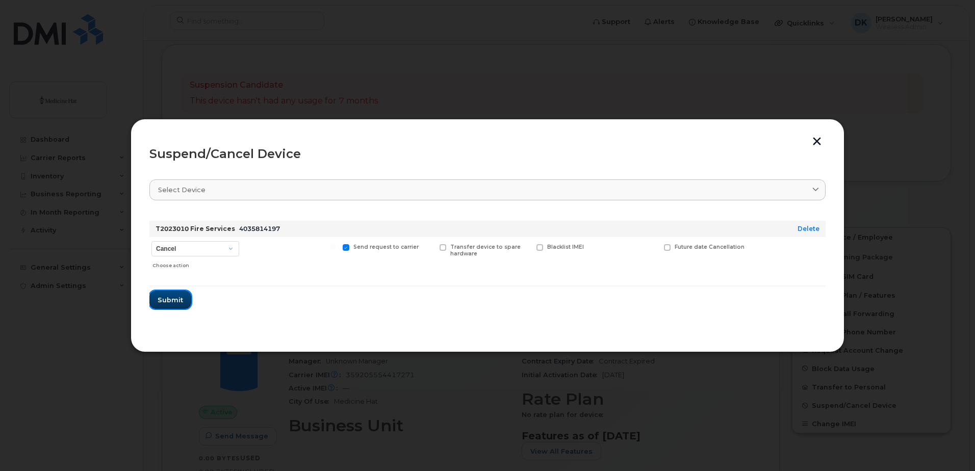
click at [160, 305] on button "Submit" at bounding box center [170, 300] width 42 height 18
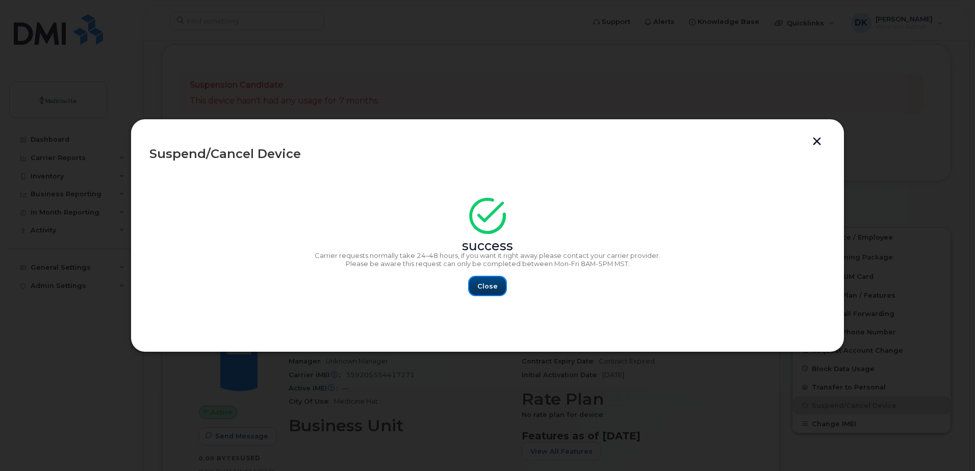
click at [492, 282] on span "Close" at bounding box center [488, 287] width 20 height 10
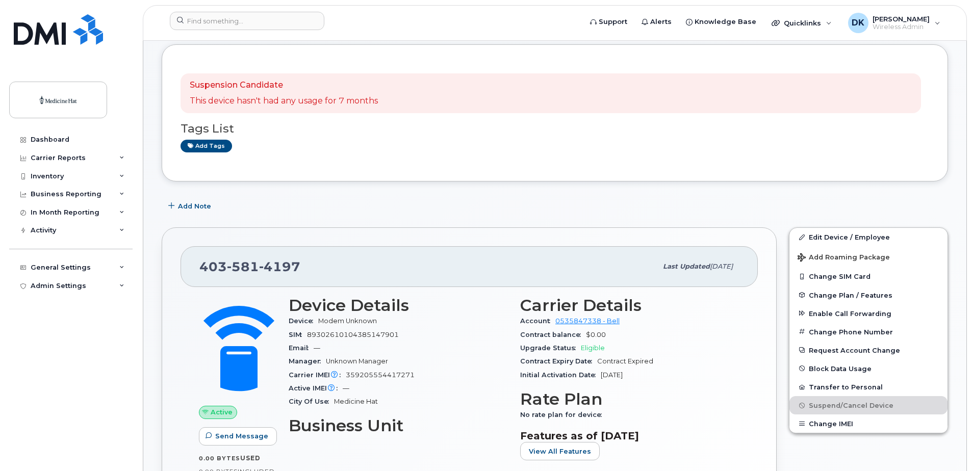
scroll to position [0, 0]
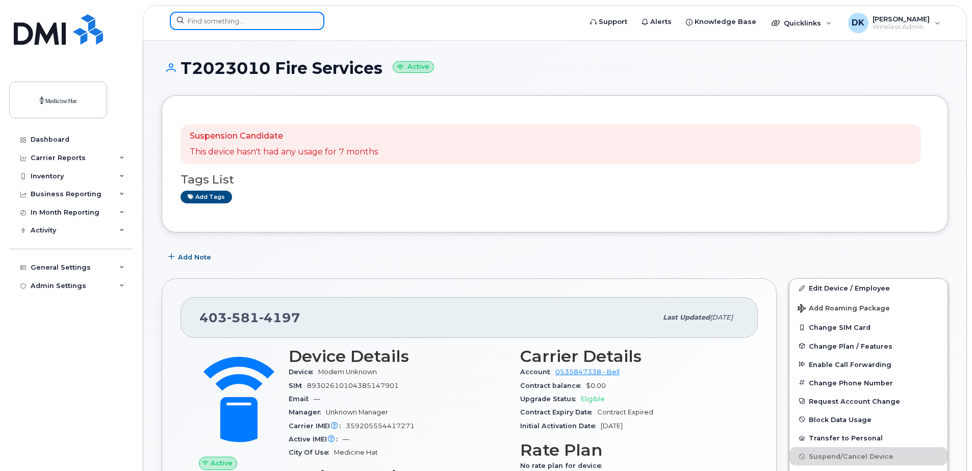
click at [287, 29] on input at bounding box center [247, 21] width 155 height 18
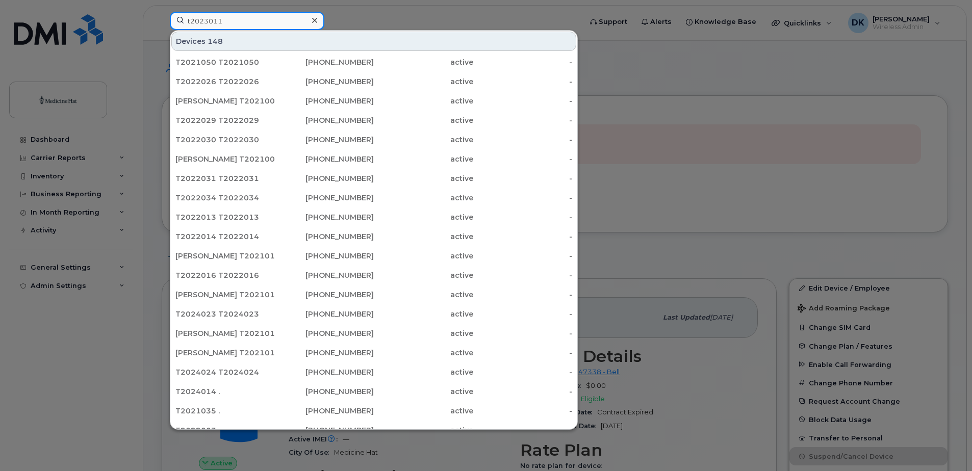
type input "t2023011"
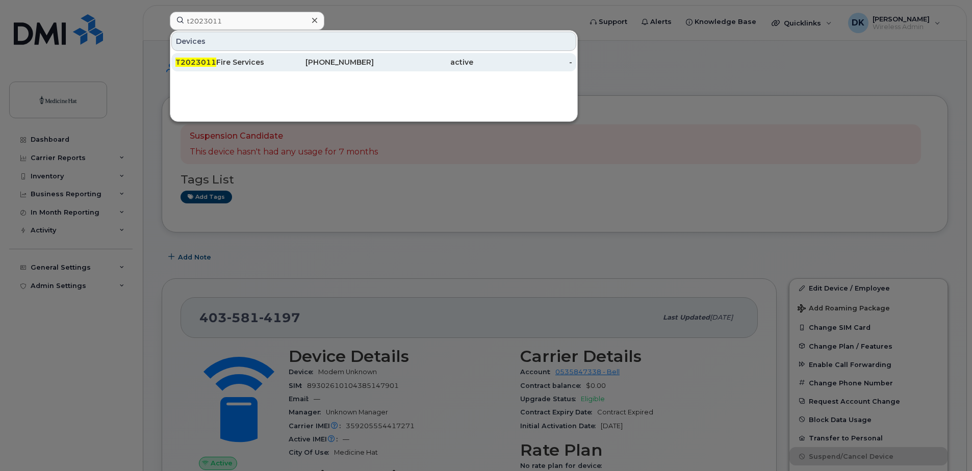
click at [217, 65] on div "T2023011 Fire Services" at bounding box center [224, 62] width 99 height 10
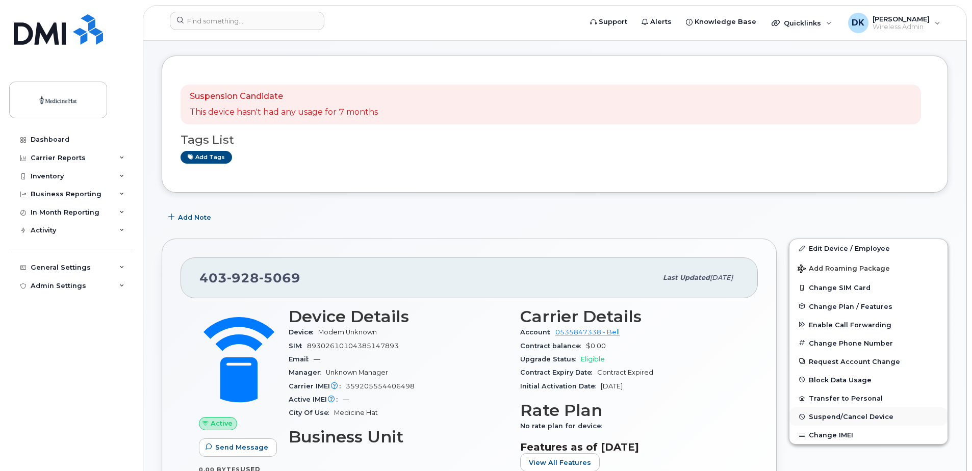
scroll to position [51, 0]
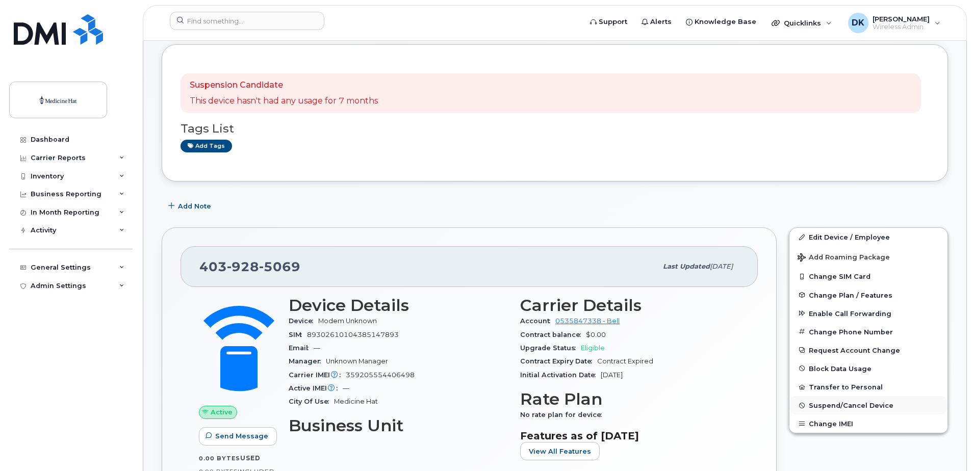
click at [833, 409] on span "Suspend/Cancel Device" at bounding box center [851, 406] width 85 height 8
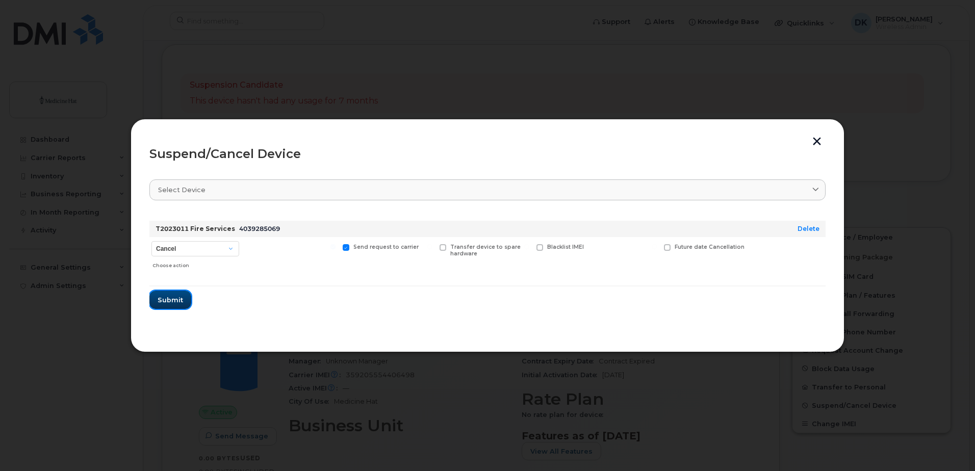
click at [170, 303] on span "Submit" at bounding box center [171, 300] width 26 height 10
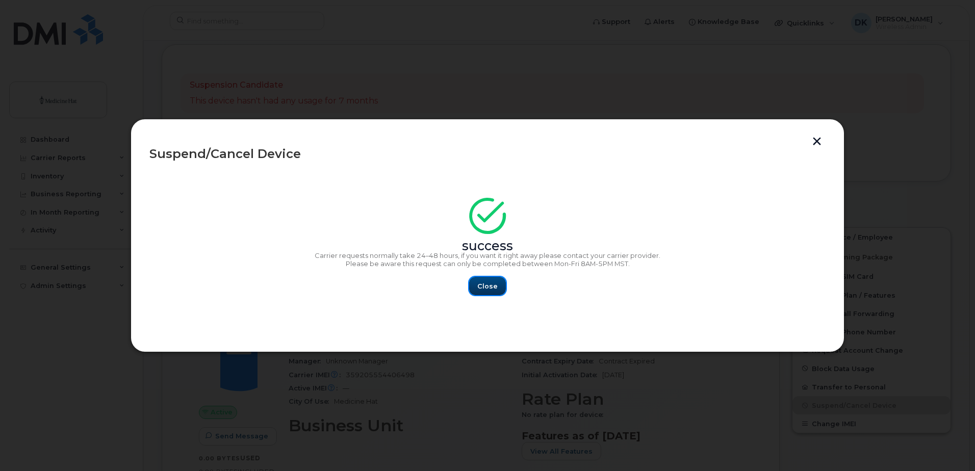
click at [485, 287] on span "Close" at bounding box center [488, 287] width 20 height 10
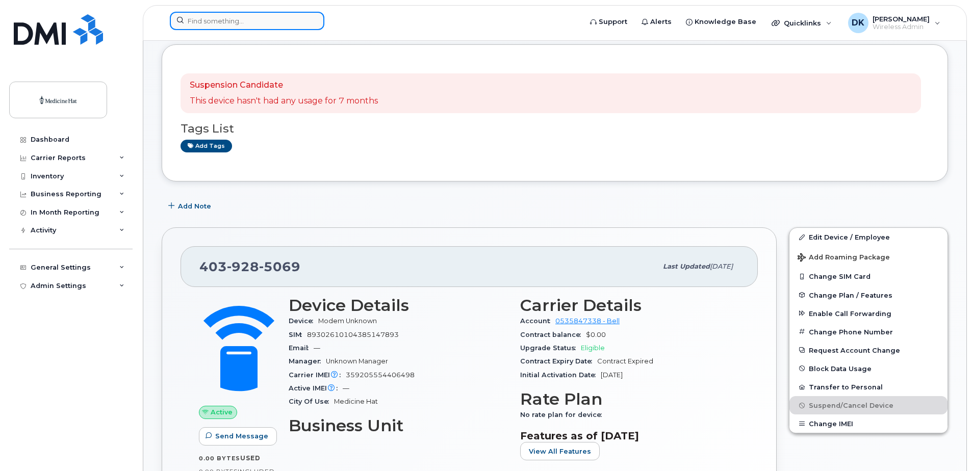
click at [244, 18] on input at bounding box center [247, 21] width 155 height 18
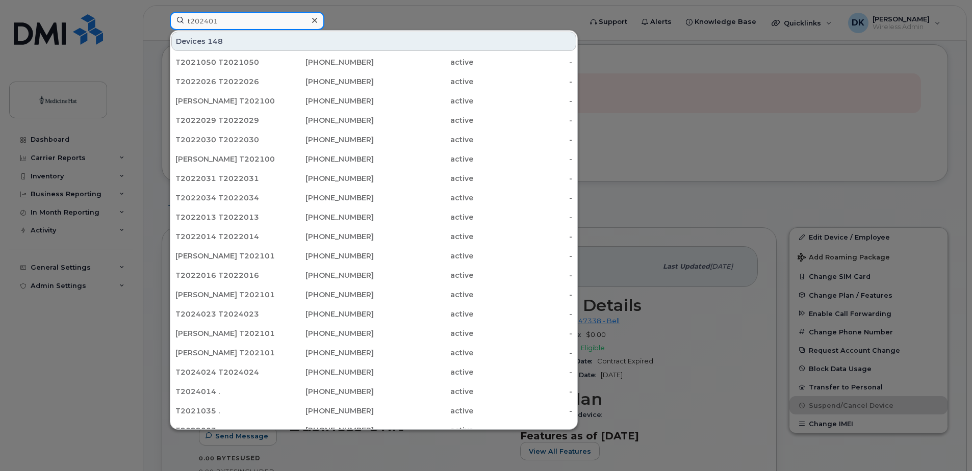
type input "t2024013"
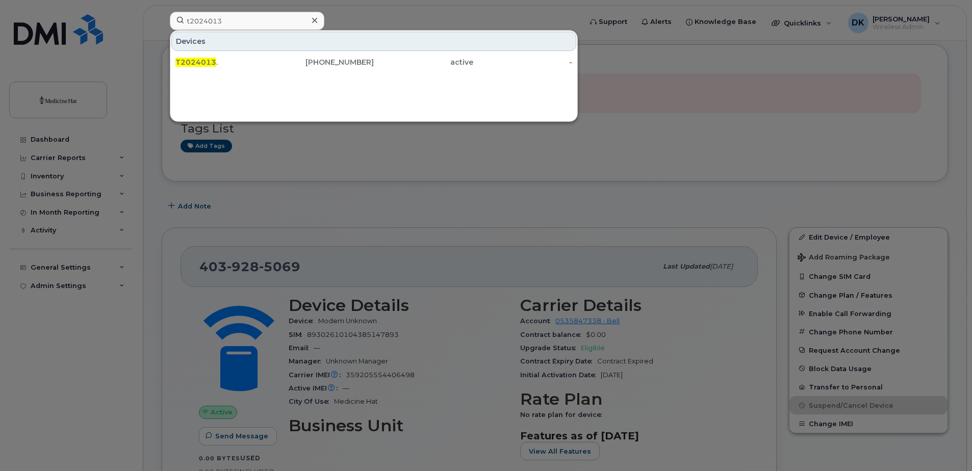
click at [279, 110] on div "Devices T2024013 . 403-458-2403 active -" at bounding box center [374, 76] width 408 height 92
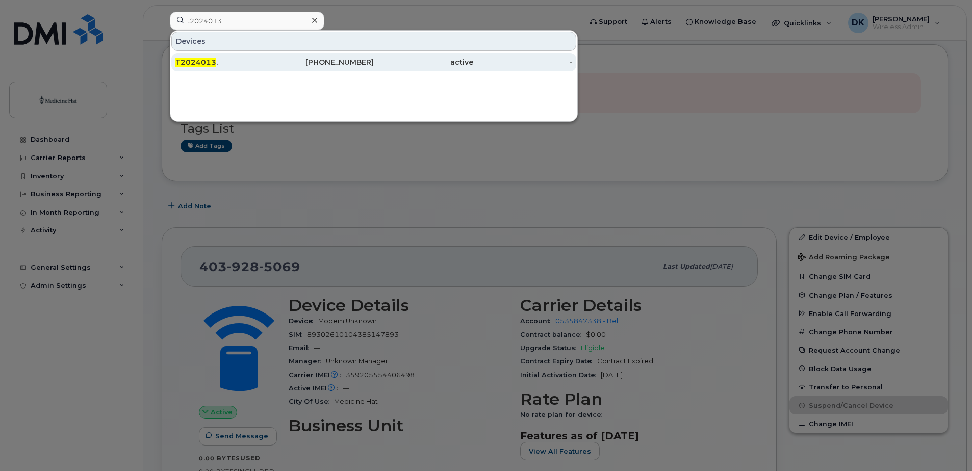
click at [191, 62] on span "T2024013" at bounding box center [195, 62] width 41 height 9
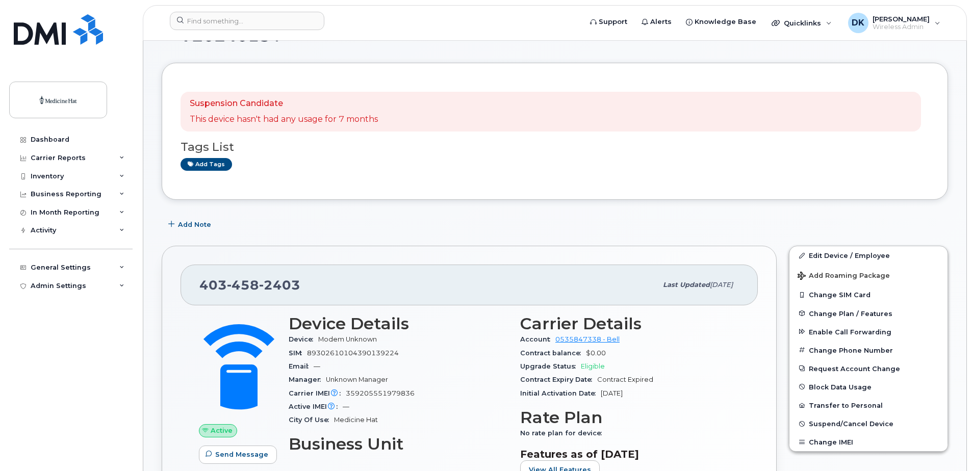
scroll to position [51, 0]
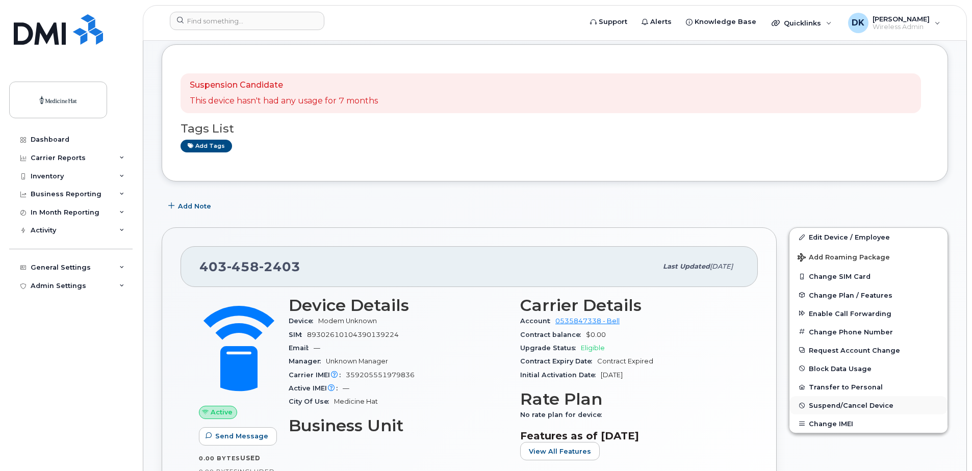
click at [863, 406] on span "Suspend/Cancel Device" at bounding box center [851, 406] width 85 height 8
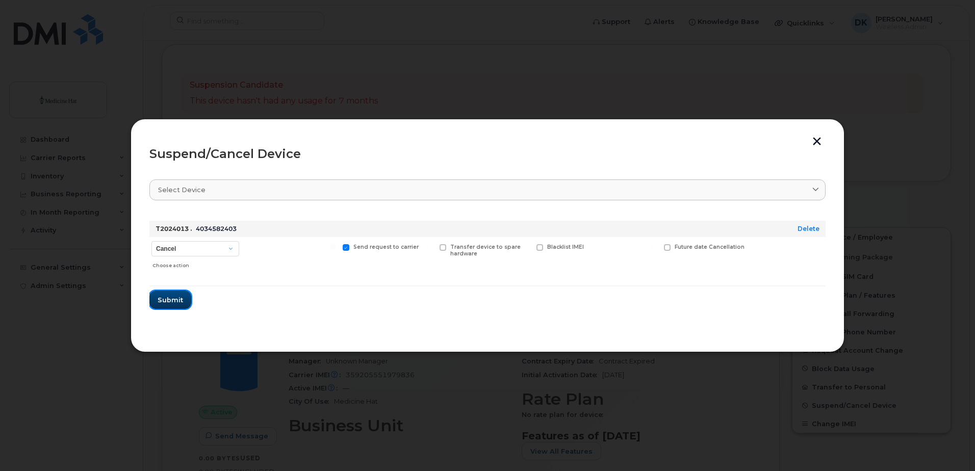
click at [178, 304] on span "Submit" at bounding box center [171, 300] width 26 height 10
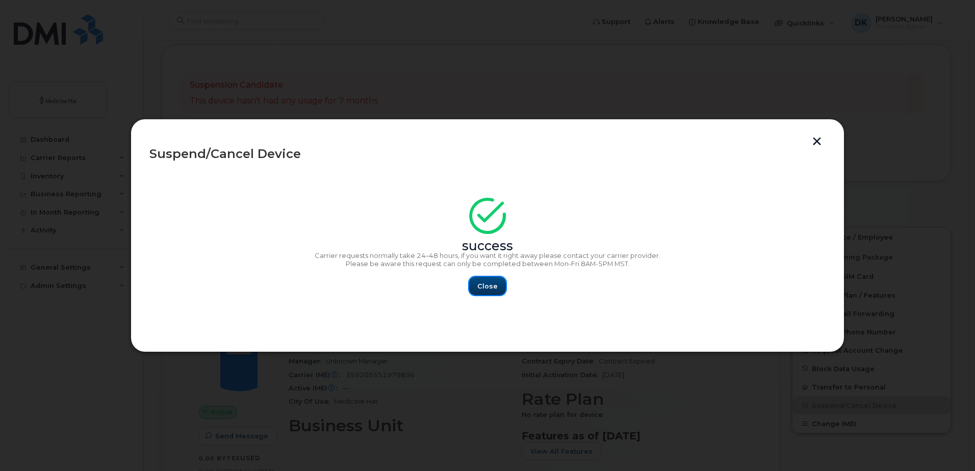
click at [484, 287] on span "Close" at bounding box center [488, 287] width 20 height 10
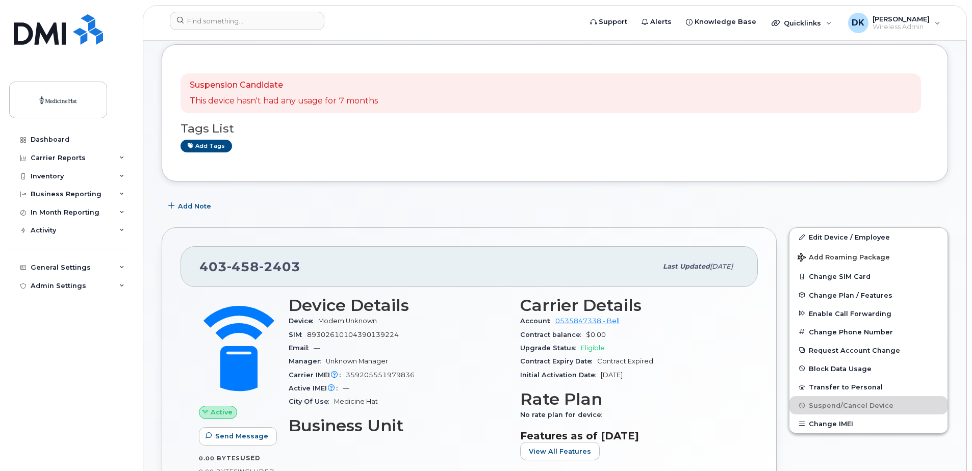
scroll to position [0, 0]
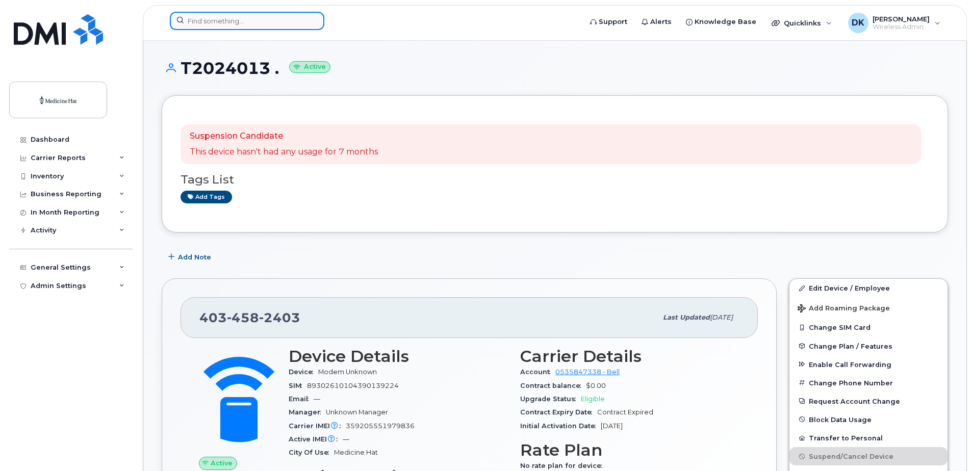
click at [264, 24] on input at bounding box center [247, 21] width 155 height 18
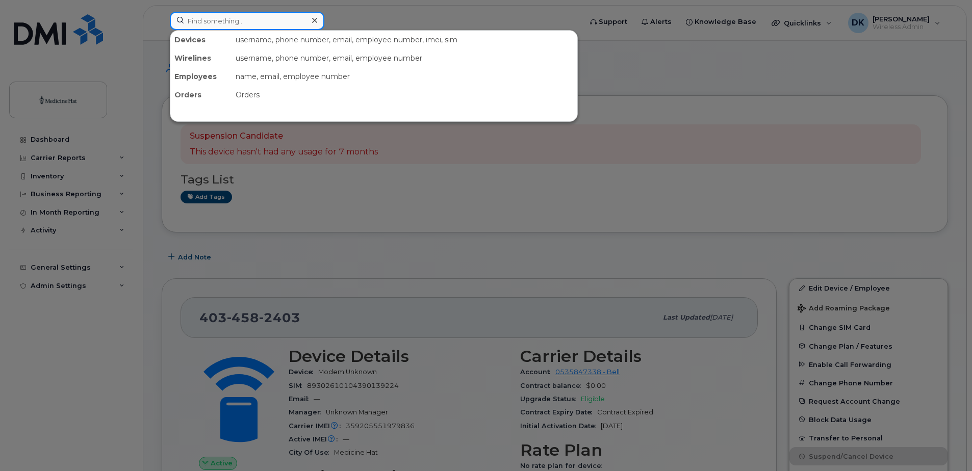
click at [264, 24] on input at bounding box center [247, 21] width 155 height 18
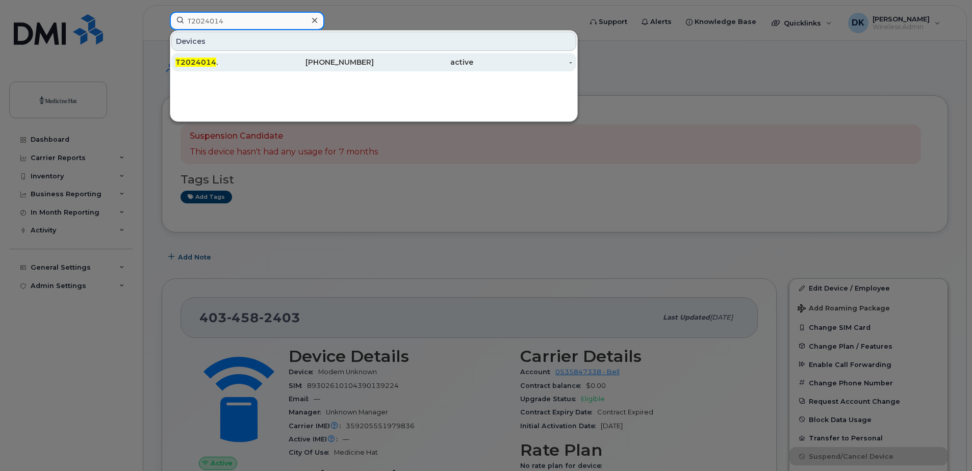
type input "T2024014"
click at [254, 61] on div "T2024014 ." at bounding box center [224, 62] width 99 height 10
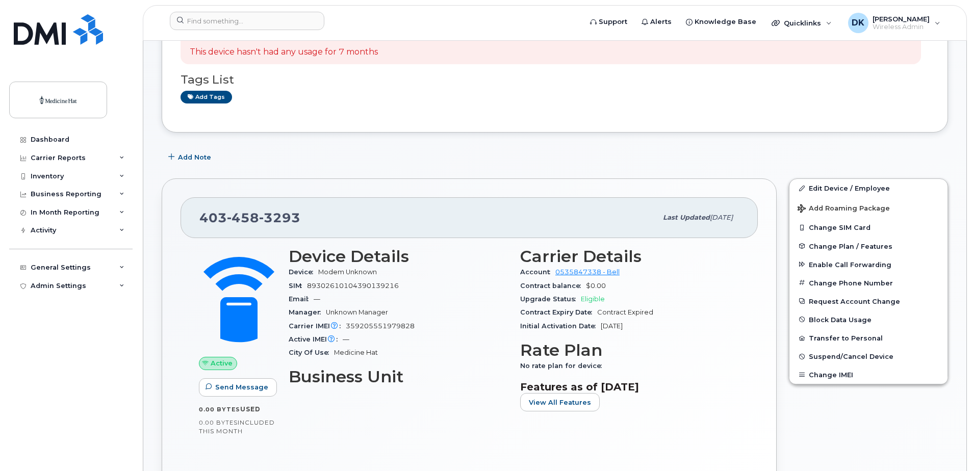
scroll to position [102, 0]
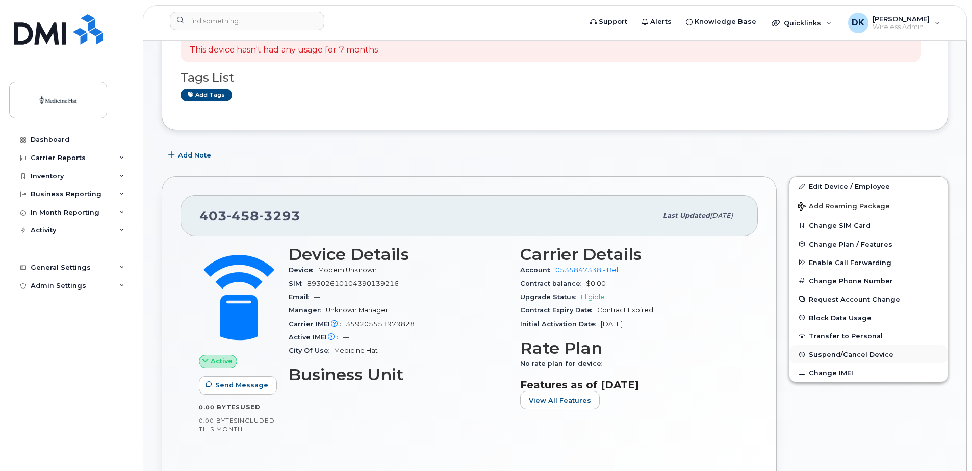
click at [848, 356] on span "Suspend/Cancel Device" at bounding box center [851, 355] width 85 height 8
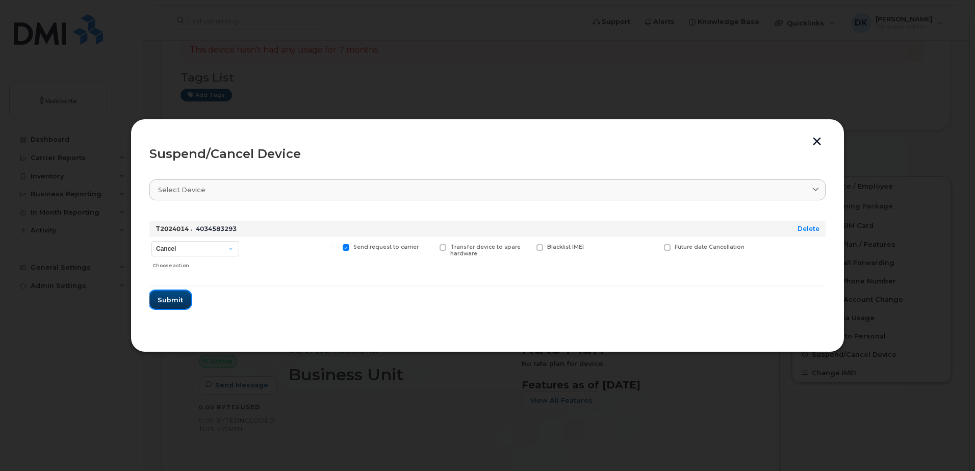
click at [181, 299] on span "Submit" at bounding box center [171, 300] width 26 height 10
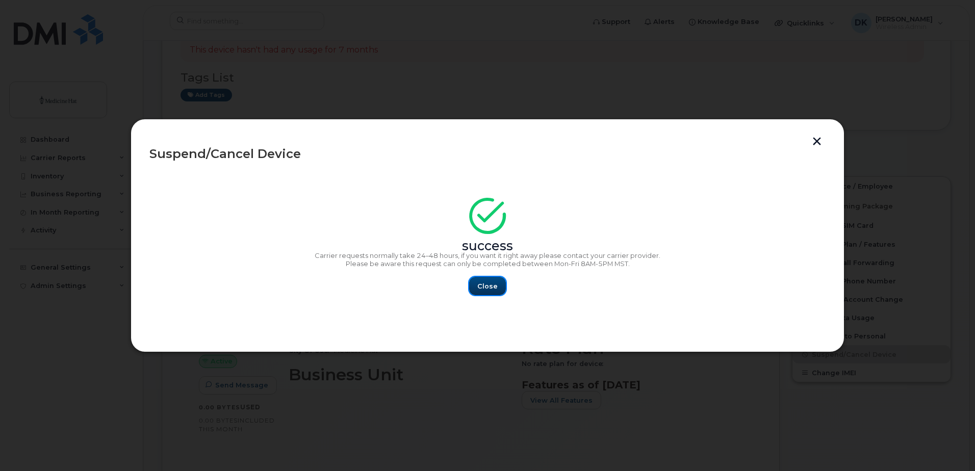
click at [481, 289] on span "Close" at bounding box center [488, 287] width 20 height 10
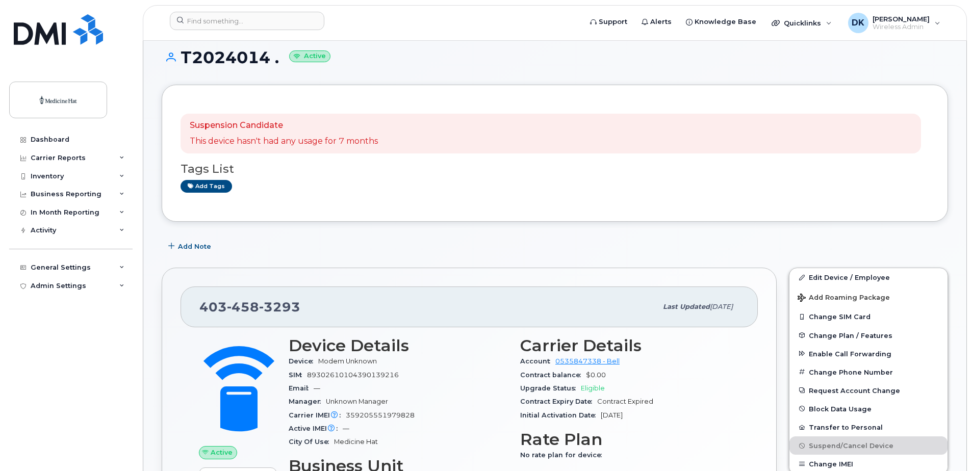
scroll to position [0, 0]
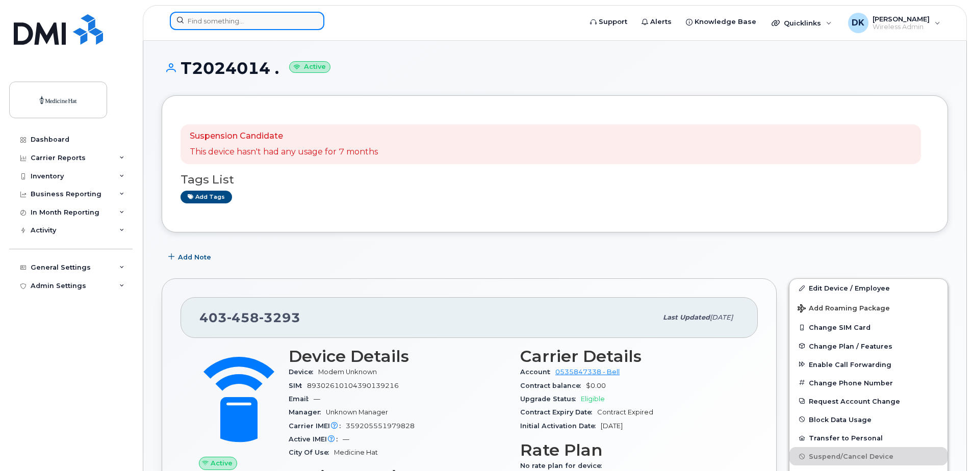
click at [249, 24] on input at bounding box center [247, 21] width 155 height 18
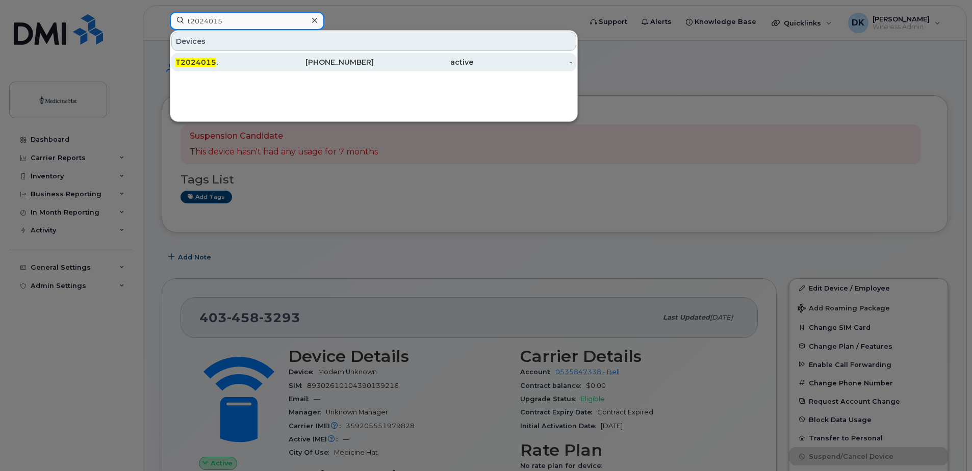
type input "t2024015"
click at [208, 62] on span "T2024015" at bounding box center [195, 62] width 41 height 9
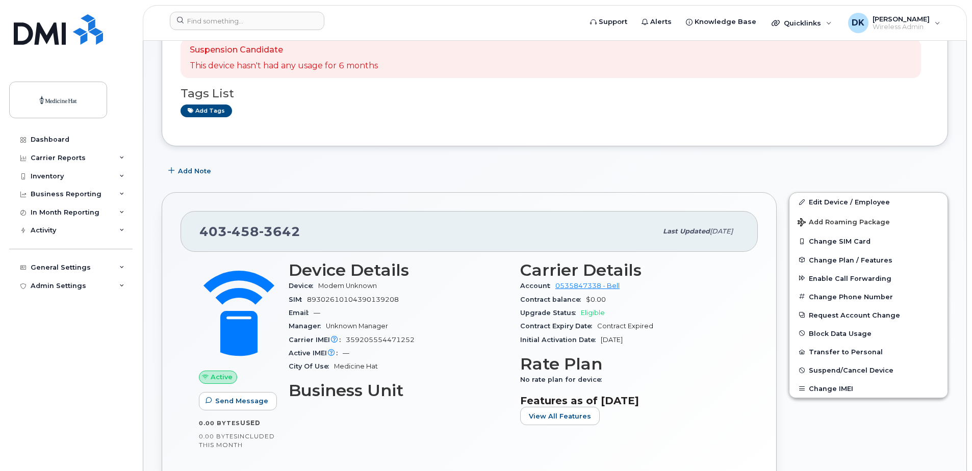
scroll to position [102, 0]
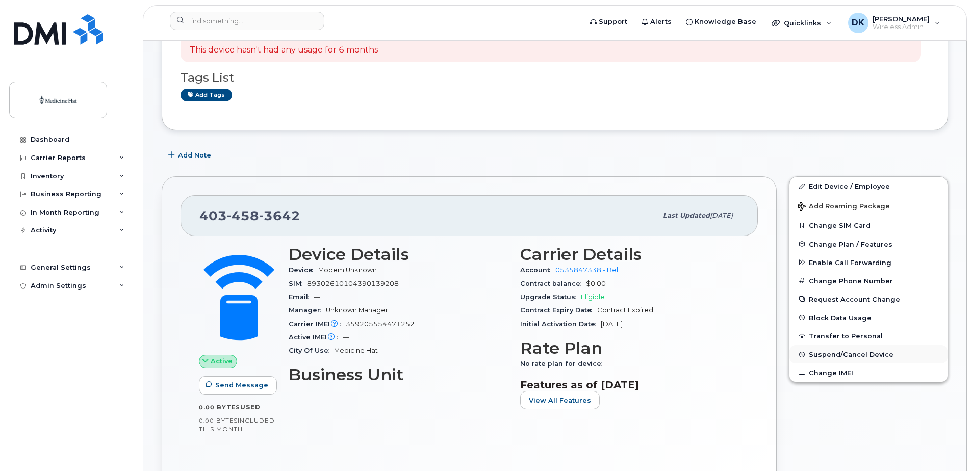
click at [819, 351] on span "Suspend/Cancel Device" at bounding box center [851, 355] width 85 height 8
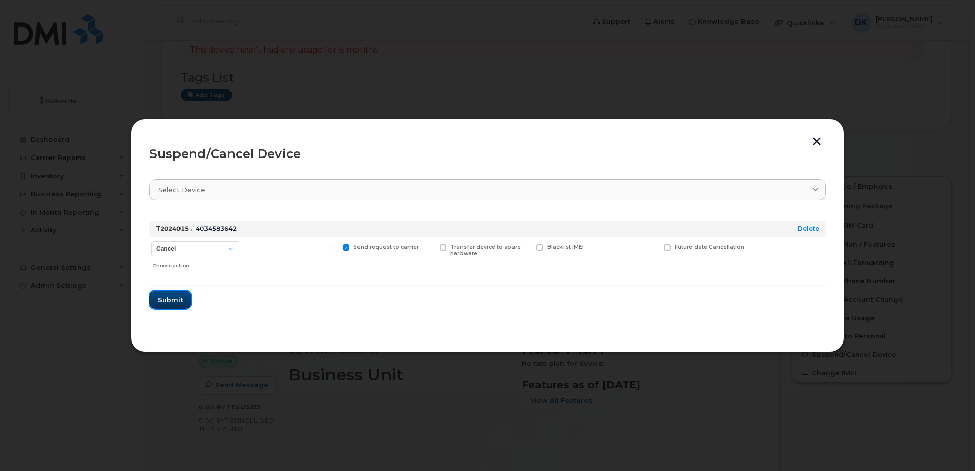
click at [177, 297] on span "Submit" at bounding box center [171, 300] width 26 height 10
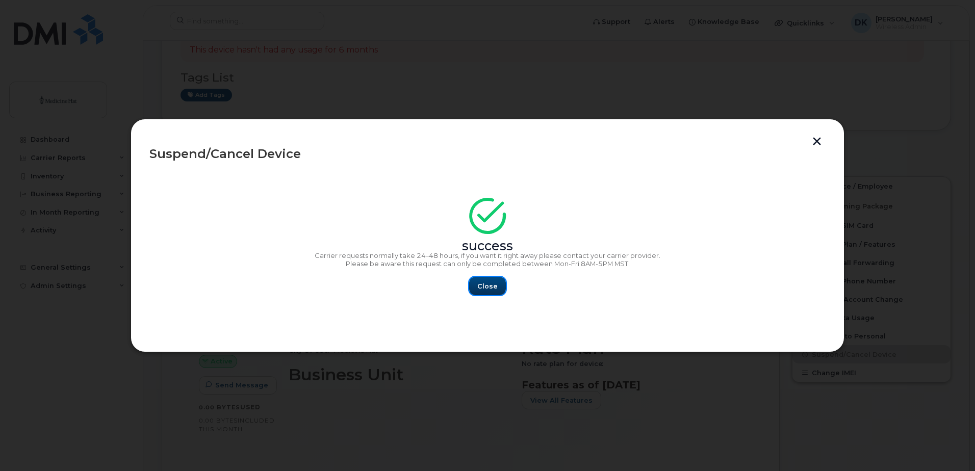
click at [489, 281] on button "Close" at bounding box center [487, 286] width 37 height 18
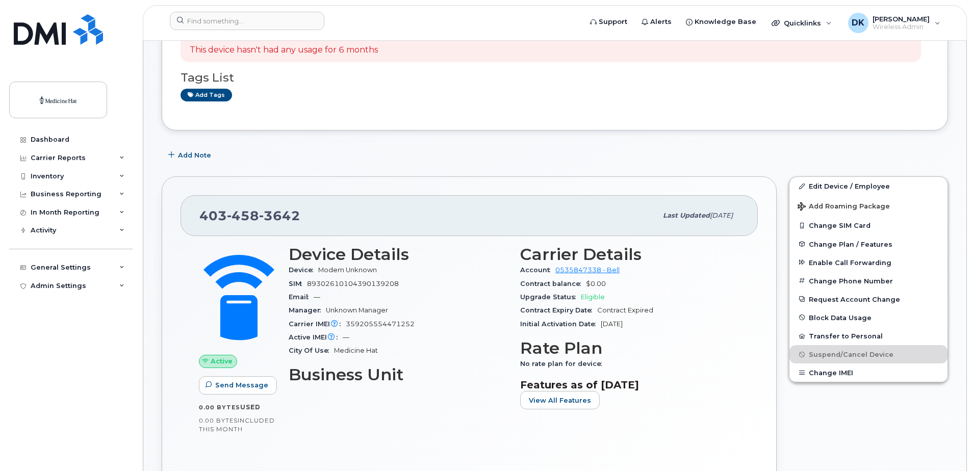
scroll to position [0, 0]
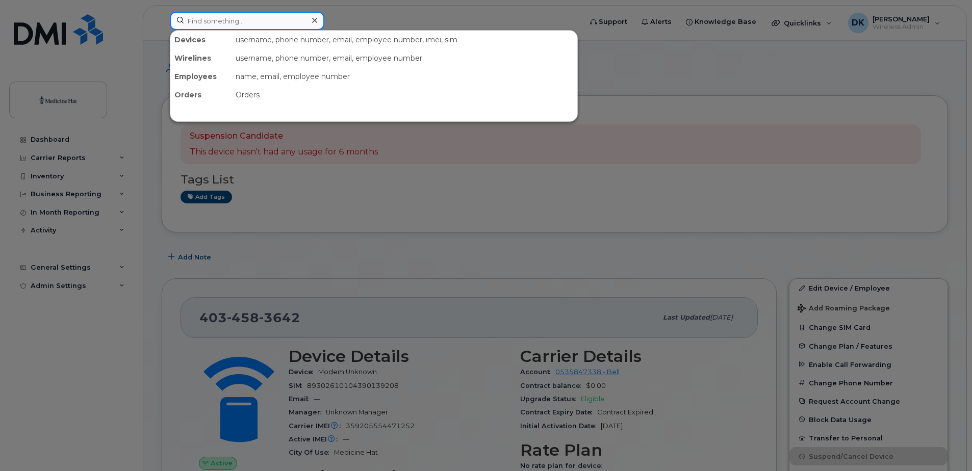
click at [233, 22] on input at bounding box center [247, 21] width 155 height 18
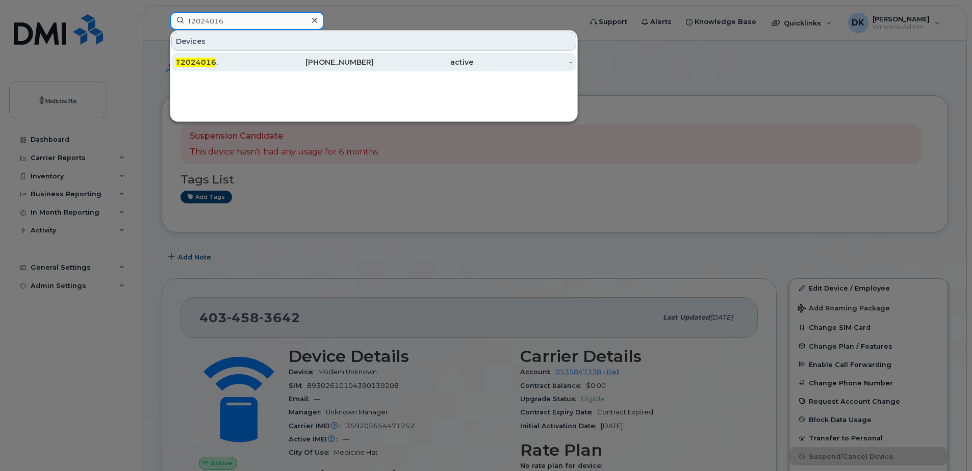
type input "T2024016"
click at [202, 60] on span "T2024016" at bounding box center [195, 62] width 41 height 9
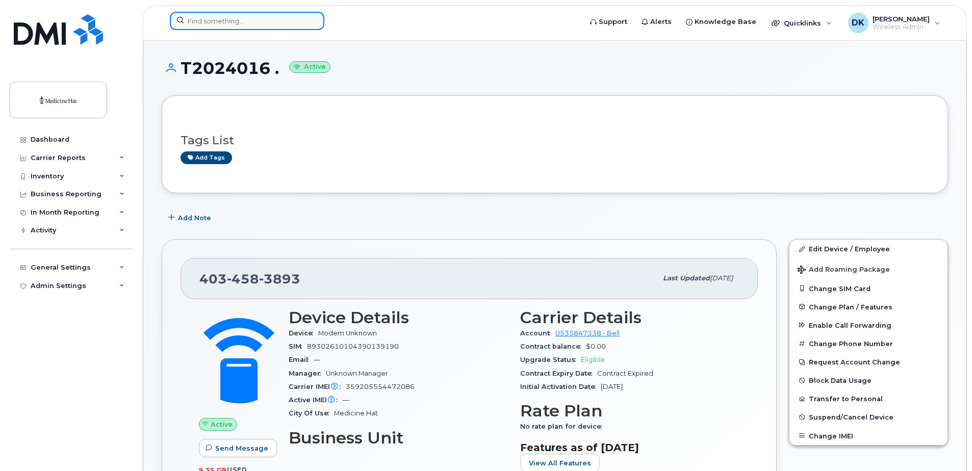
click at [293, 23] on input at bounding box center [247, 21] width 155 height 18
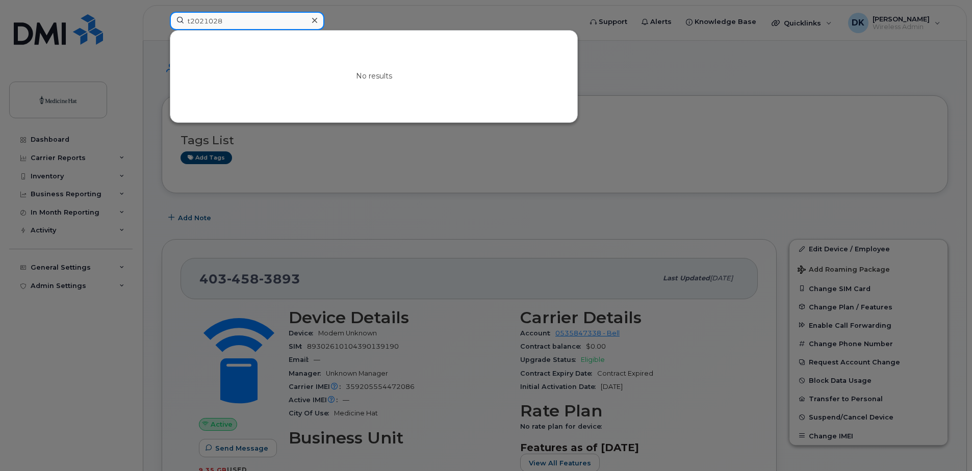
click at [191, 21] on input "t2021028" at bounding box center [247, 21] width 155 height 18
click at [262, 20] on input "2021028" at bounding box center [247, 21] width 155 height 18
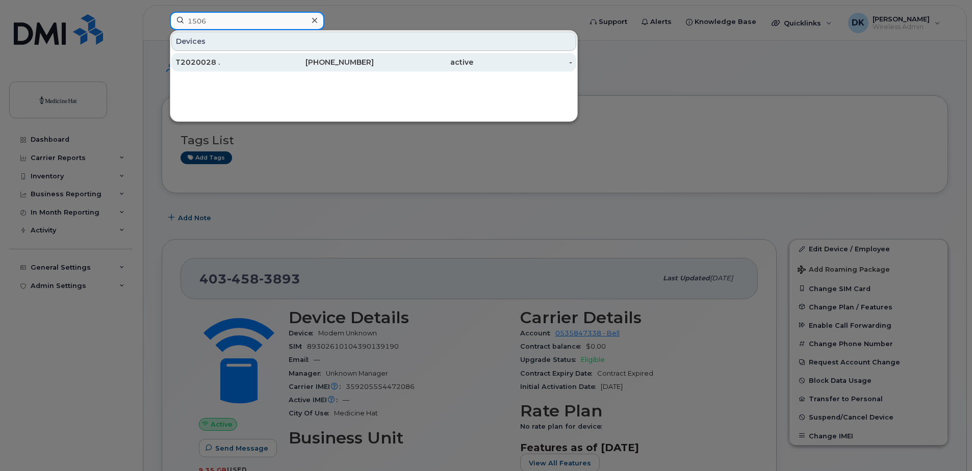
type input "1506"
click at [324, 65] on div "[PHONE_NUMBER]" at bounding box center [324, 62] width 99 height 10
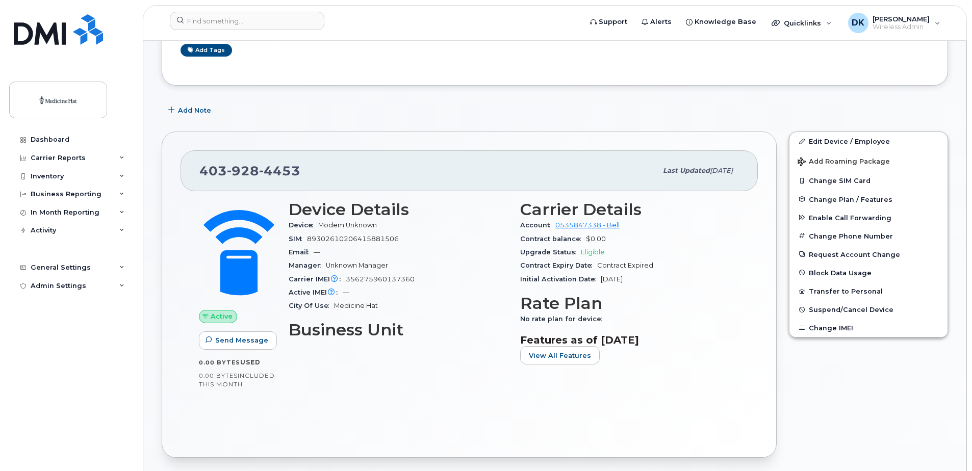
scroll to position [153, 0]
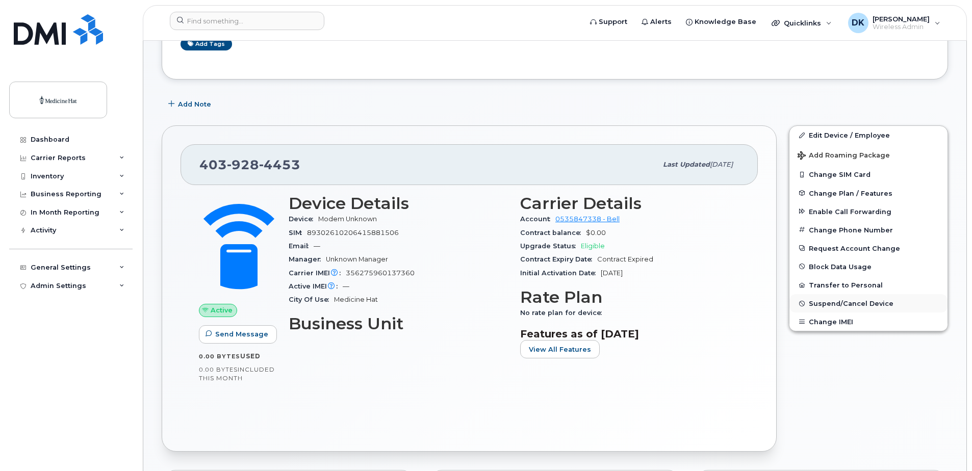
click at [862, 310] on button "Suspend/Cancel Device" at bounding box center [869, 303] width 158 height 18
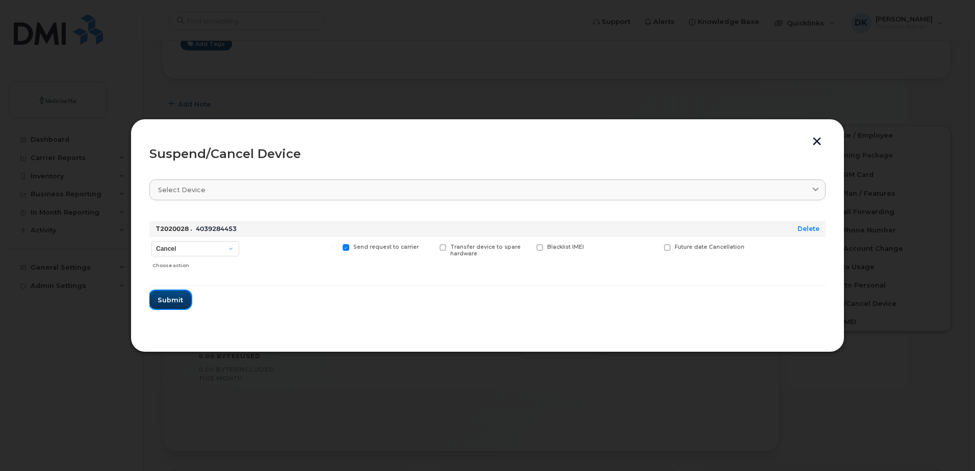
click at [172, 300] on span "Submit" at bounding box center [171, 300] width 26 height 10
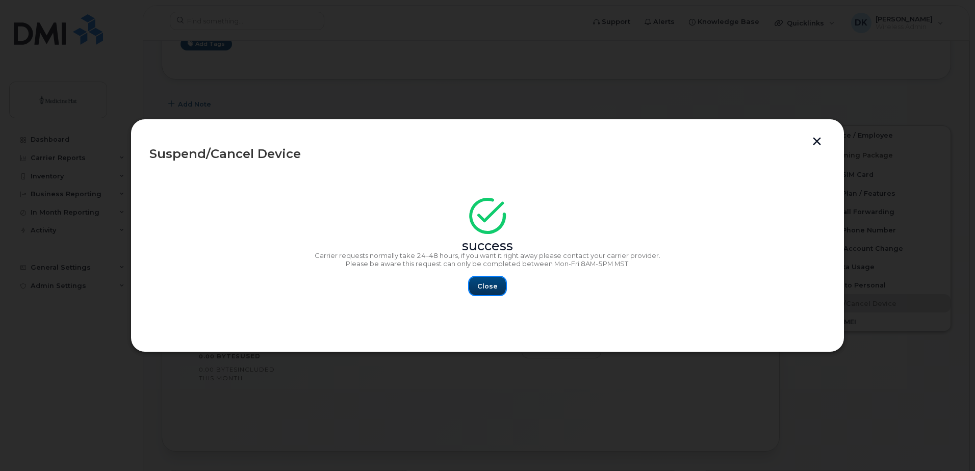
click at [495, 285] on span "Close" at bounding box center [488, 287] width 20 height 10
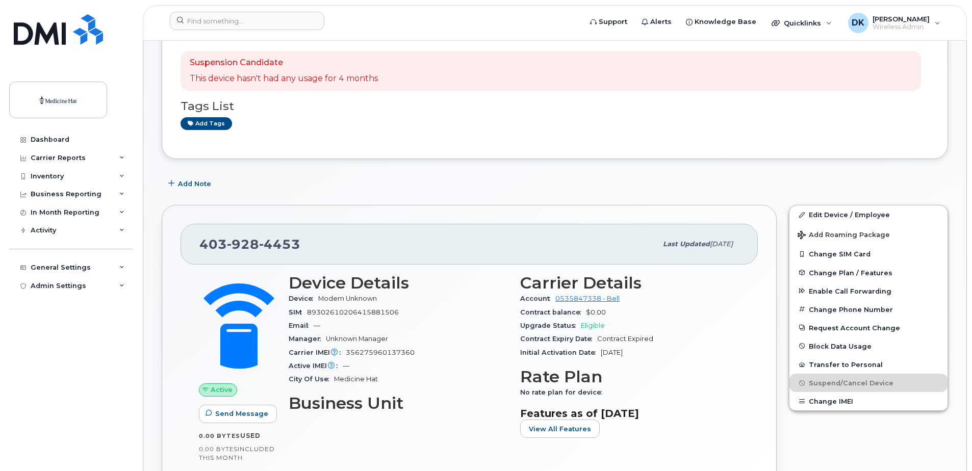
scroll to position [0, 0]
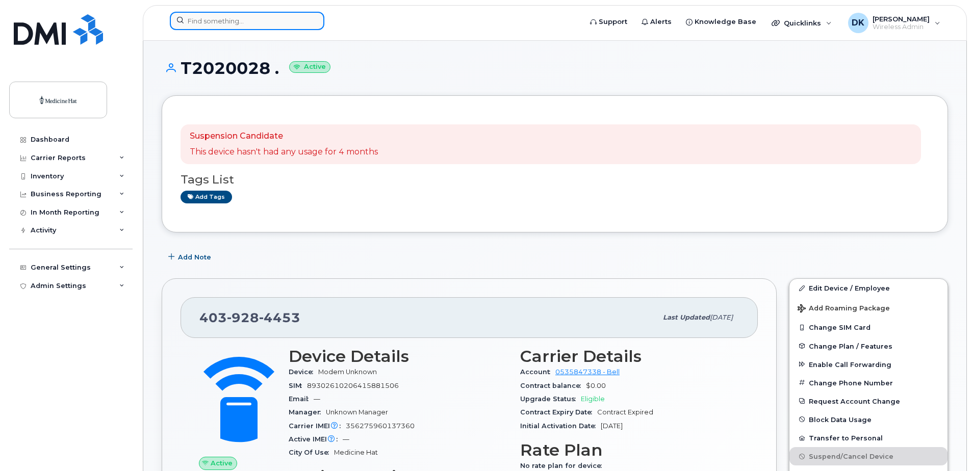
click at [246, 19] on input at bounding box center [247, 21] width 155 height 18
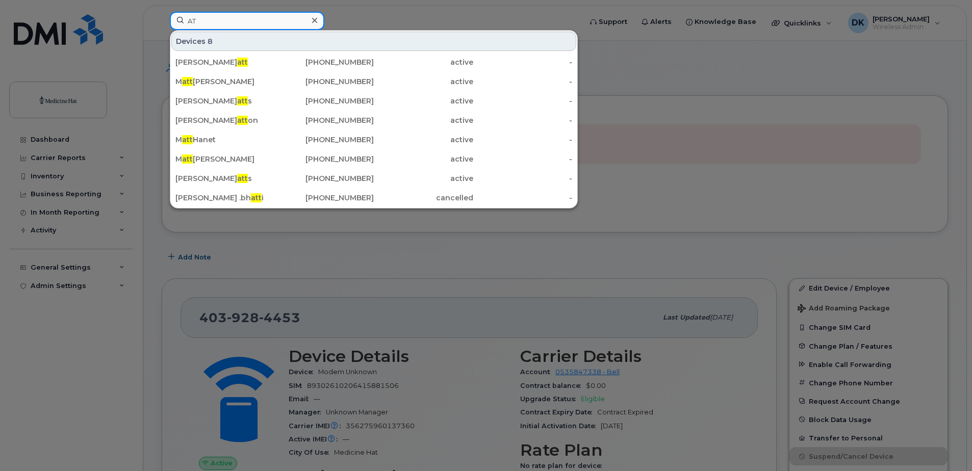
type input "A"
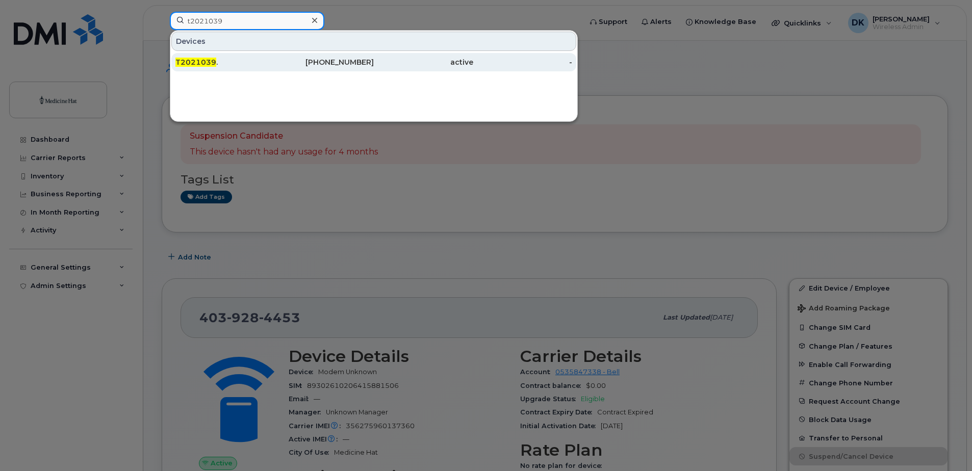
type input "t2021039"
click at [184, 64] on span "T2021039" at bounding box center [195, 62] width 41 height 9
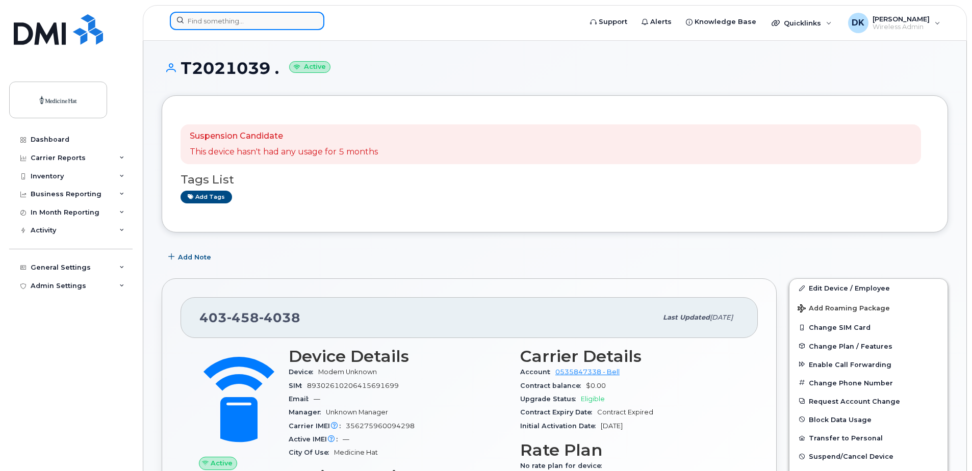
click at [252, 17] on input at bounding box center [247, 21] width 155 height 18
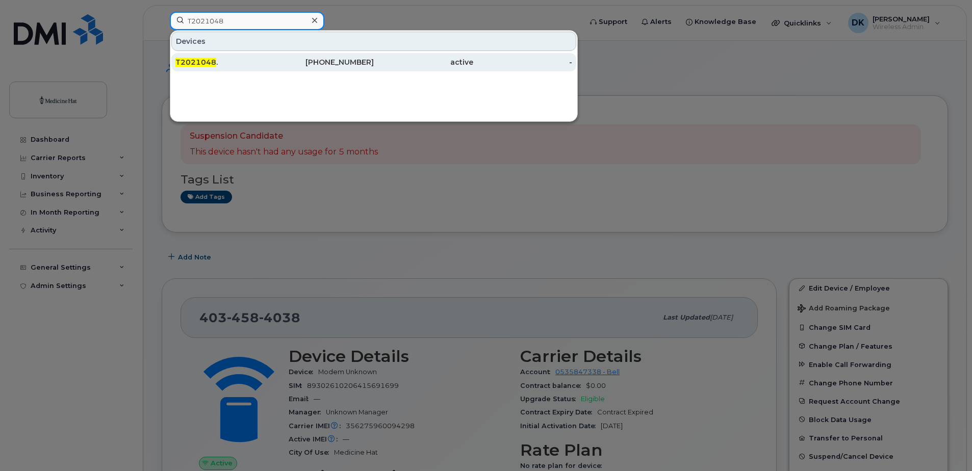
type input "T2021048"
click at [209, 62] on span "T2021048" at bounding box center [195, 62] width 41 height 9
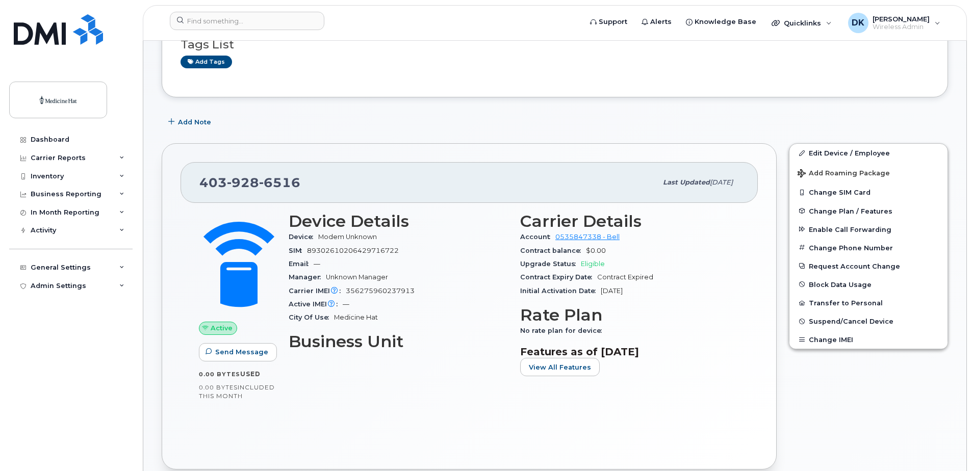
scroll to position [153, 0]
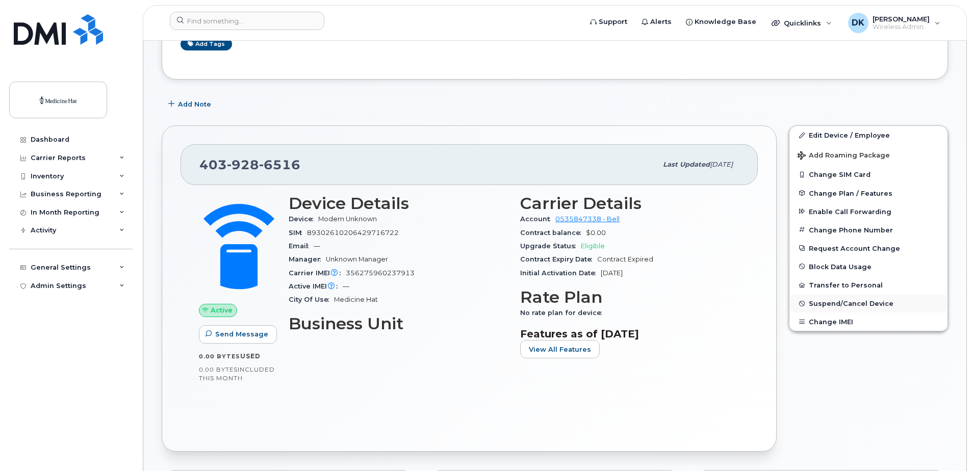
click at [839, 300] on span "Suspend/Cancel Device" at bounding box center [851, 304] width 85 height 8
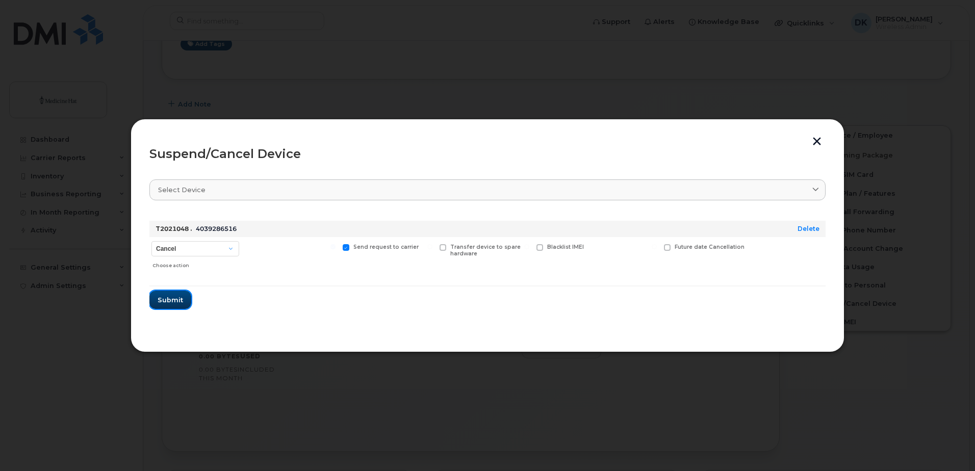
click at [175, 303] on span "Submit" at bounding box center [171, 300] width 26 height 10
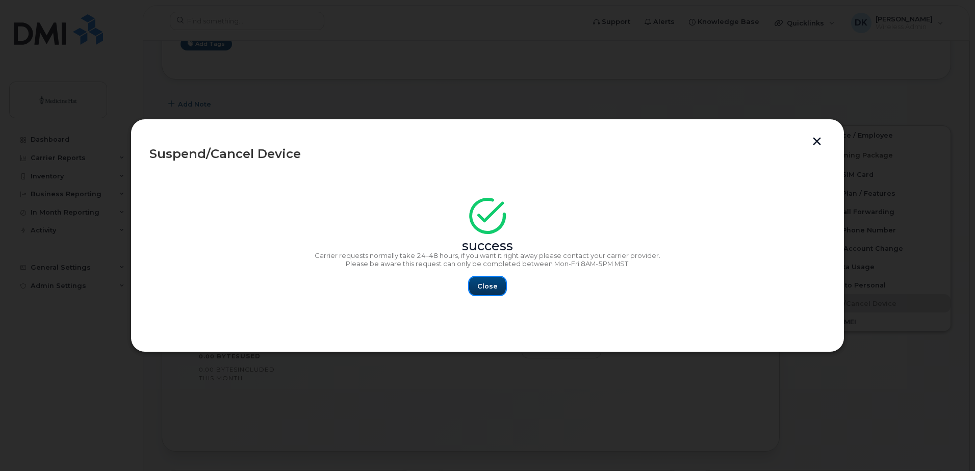
click at [482, 288] on span "Close" at bounding box center [488, 287] width 20 height 10
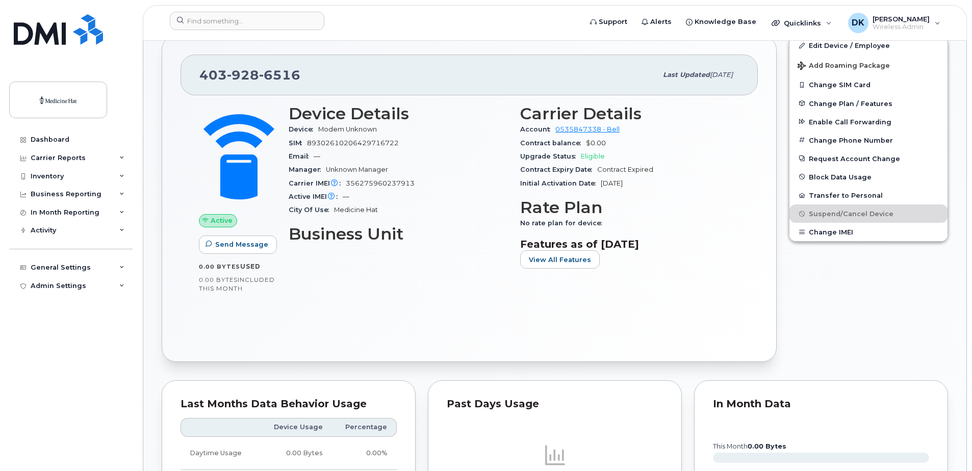
scroll to position [204, 0]
